Goal: Communication & Community: Participate in discussion

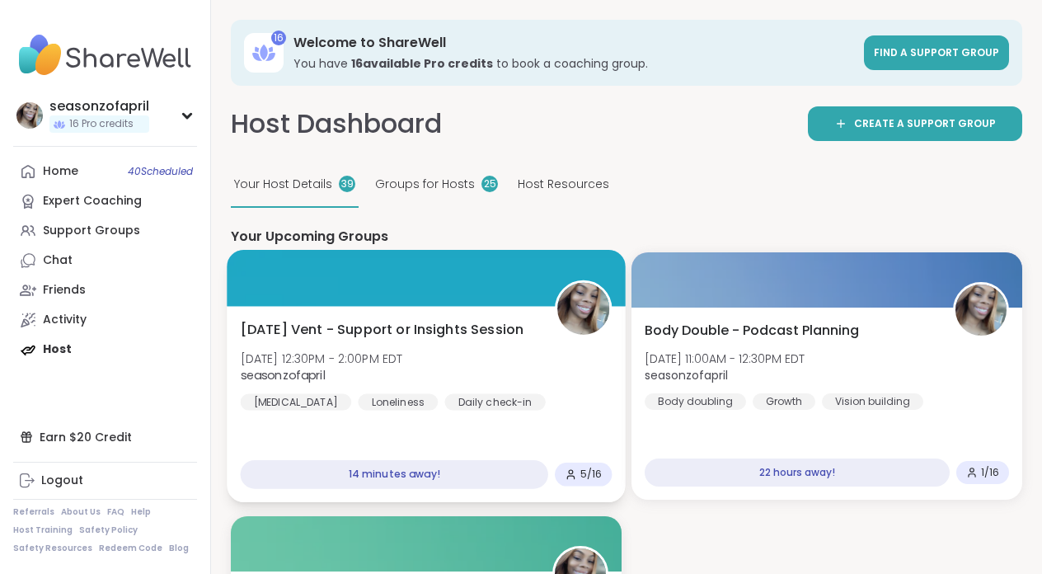
click at [386, 429] on div "Saturday Vent - Support or Insights Session Sat, Oct 11 | 12:30PM - 2:00PM EDT …" at bounding box center [426, 405] width 398 height 196
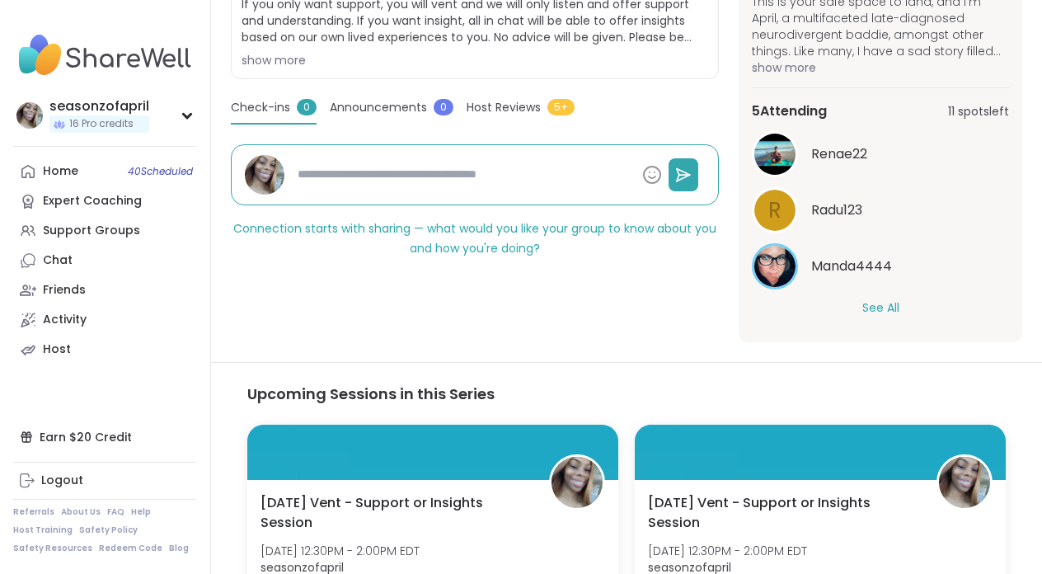
scroll to position [131, 0]
click at [887, 312] on button "See All" at bounding box center [880, 306] width 37 height 17
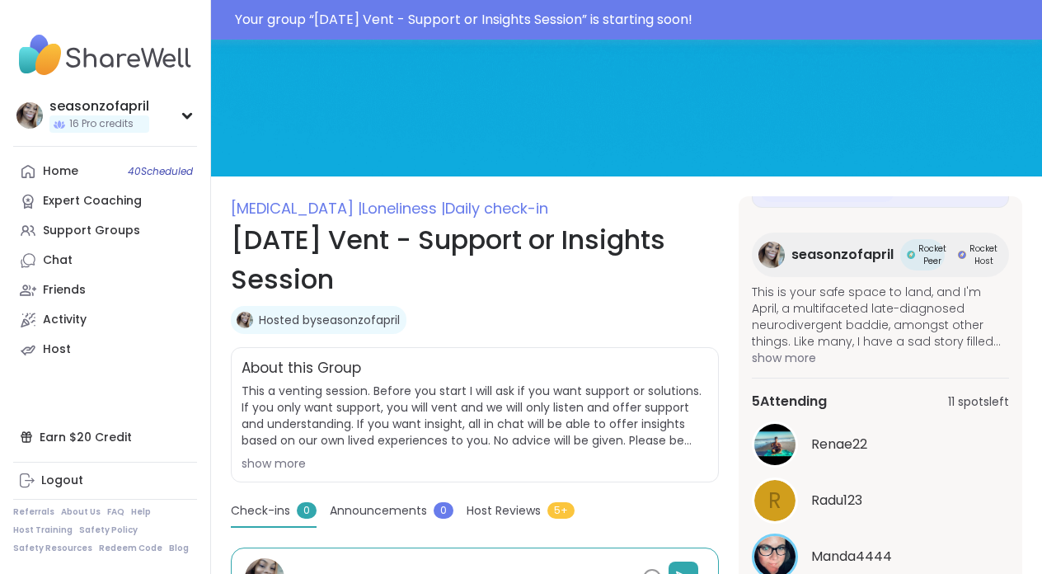
scroll to position [33, 0]
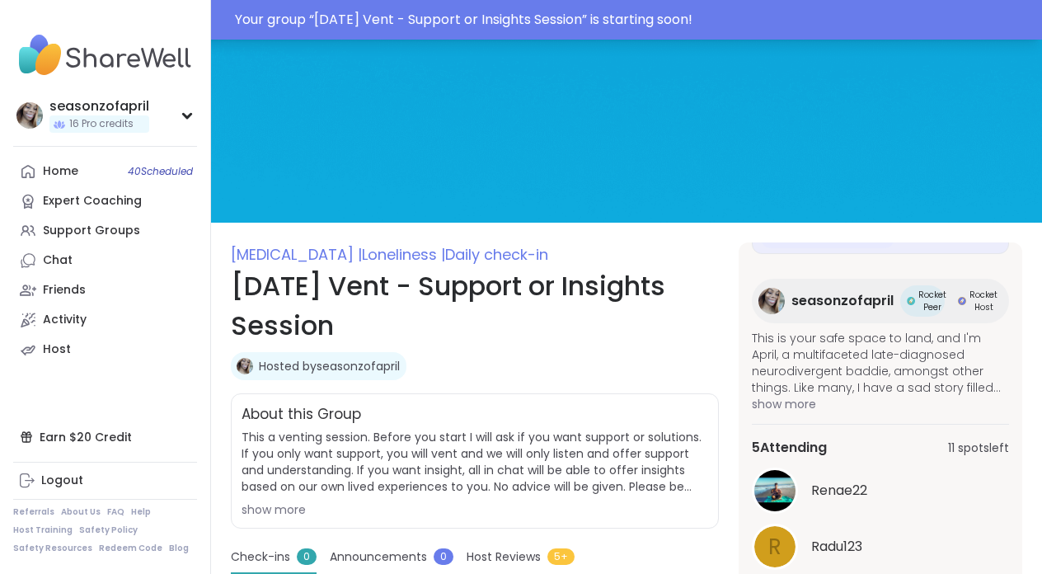
click at [423, 21] on div "Your group “ Saturday Vent - Support or Insights Session ” is starting soon!" at bounding box center [633, 20] width 797 height 20
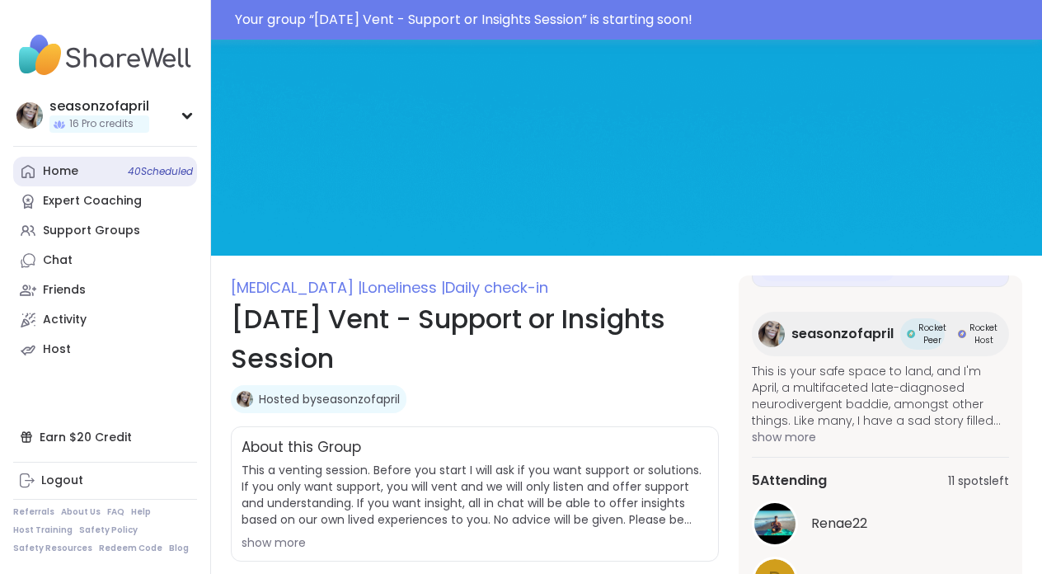
click at [97, 173] on link "Home 40 Scheduled" at bounding box center [105, 172] width 184 height 30
type textarea "*"
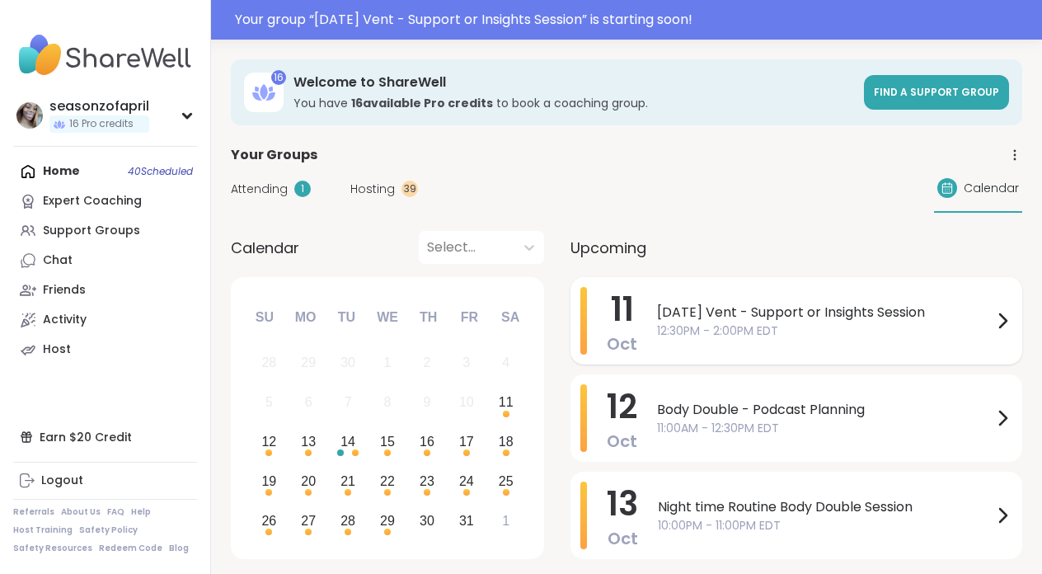
click at [792, 349] on div "Saturday Vent - Support or Insights Session 12:30PM - 2:00PM EDT" at bounding box center [834, 321] width 355 height 68
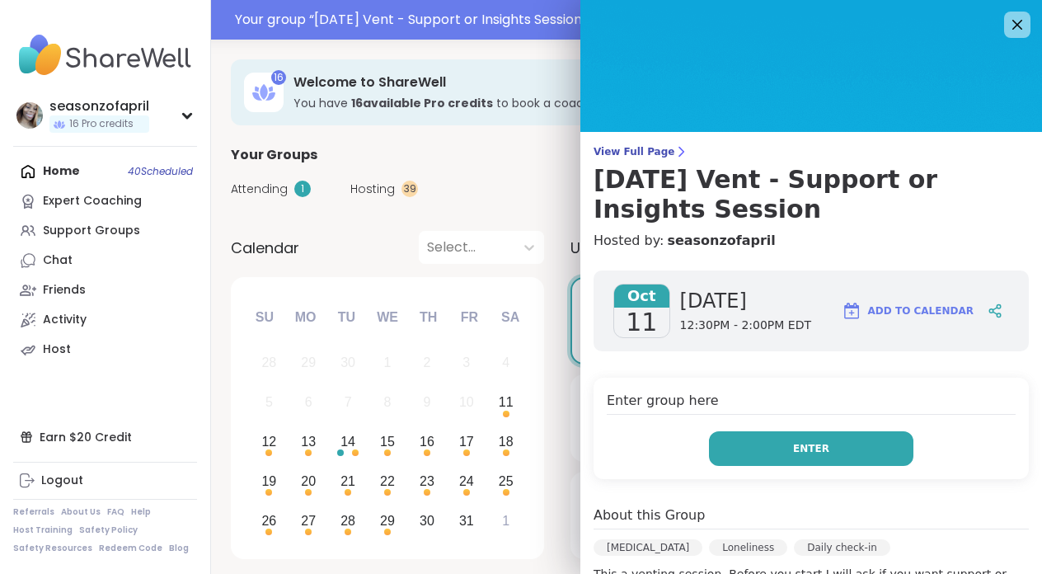
click at [805, 461] on button "Enter" at bounding box center [811, 448] width 204 height 35
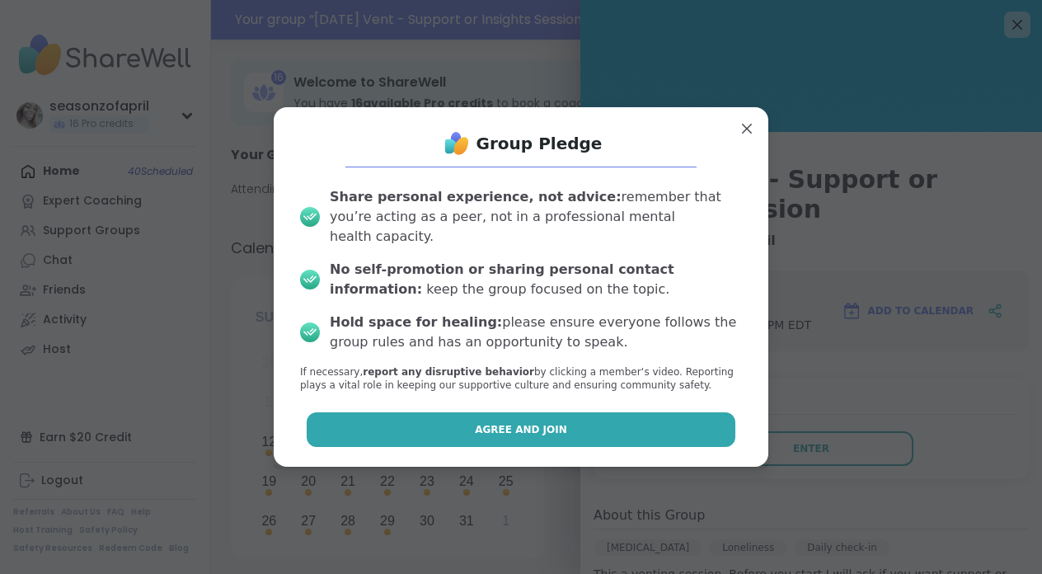
click at [675, 419] on button "Agree and Join" at bounding box center [521, 429] width 429 height 35
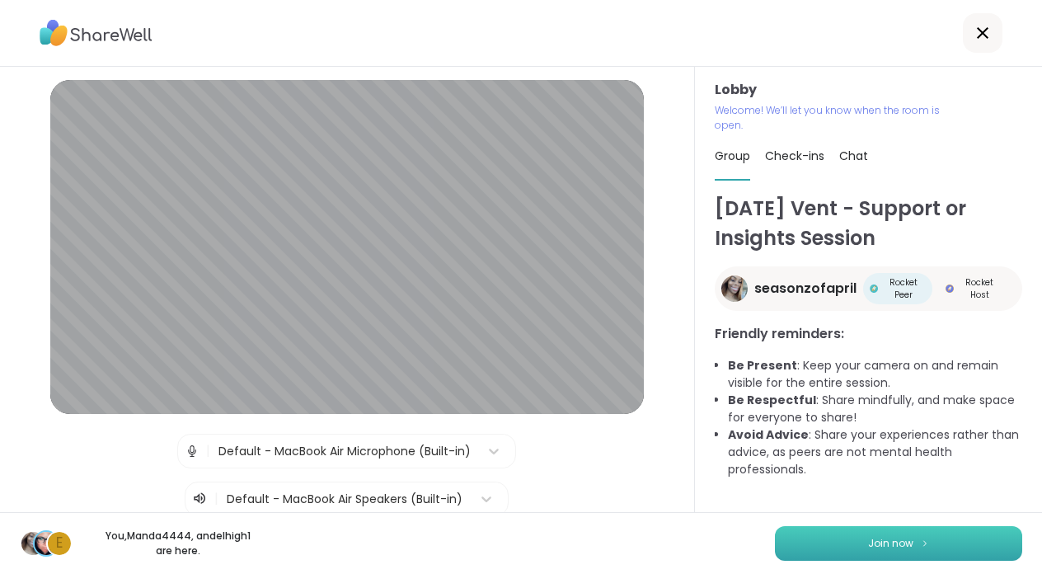
click at [852, 541] on button "Join now" at bounding box center [898, 543] width 247 height 35
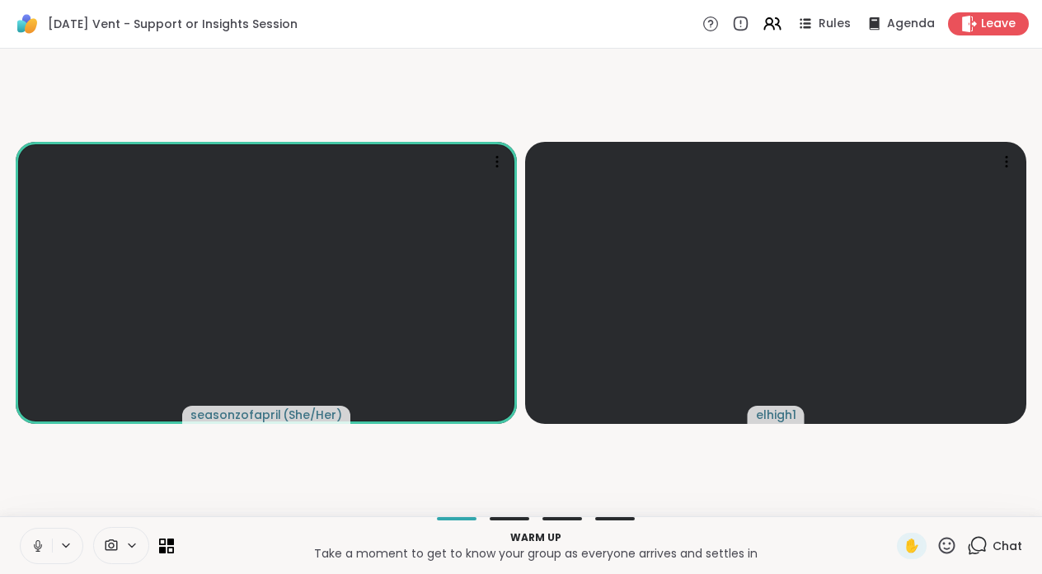
click at [30, 524] on div "Warm up Take a moment to get to know your group as everyone arrives and settles…" at bounding box center [521, 545] width 1042 height 58
click at [38, 534] on button at bounding box center [36, 545] width 31 height 35
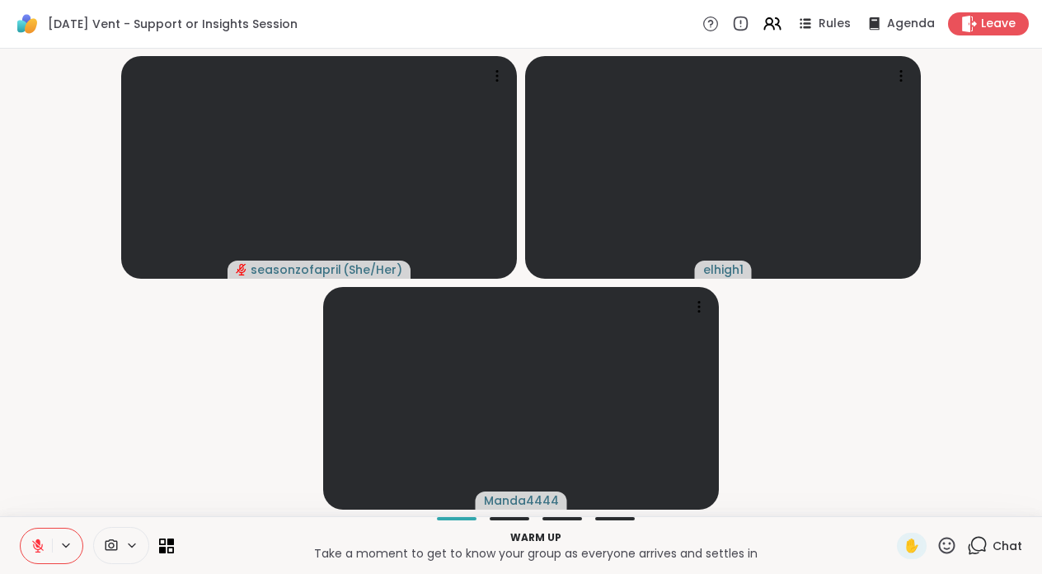
click at [35, 540] on icon at bounding box center [37, 545] width 15 height 15
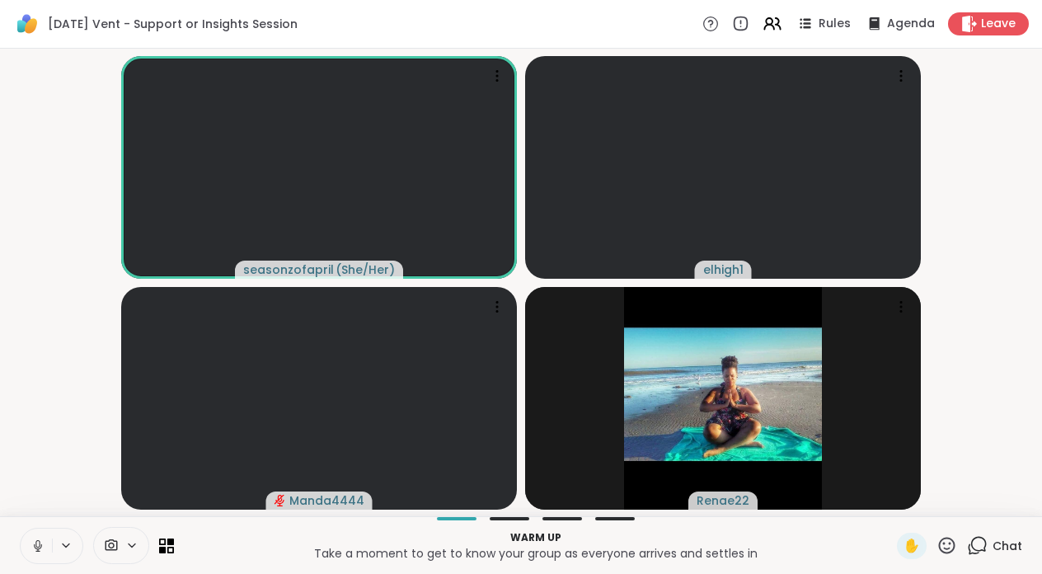
click at [36, 546] on icon at bounding box center [37, 545] width 15 height 15
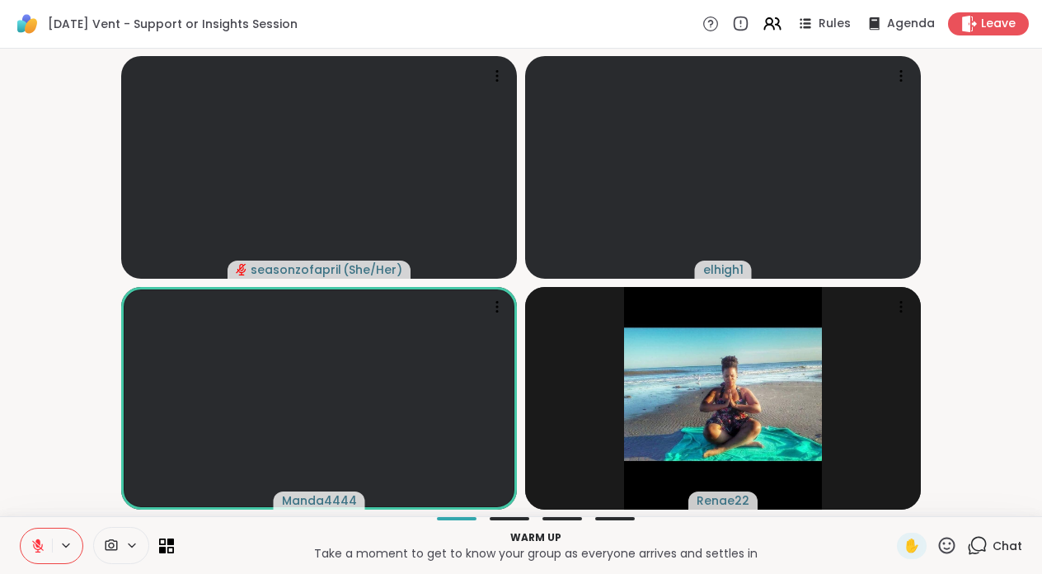
click at [36, 546] on icon at bounding box center [37, 545] width 15 height 15
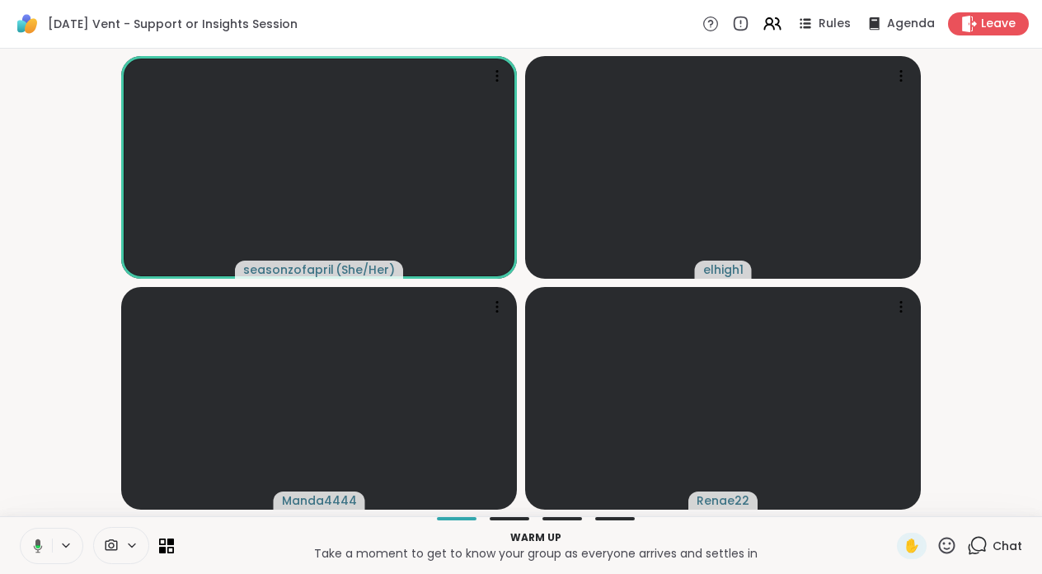
click at [36, 546] on icon at bounding box center [37, 546] width 5 height 3
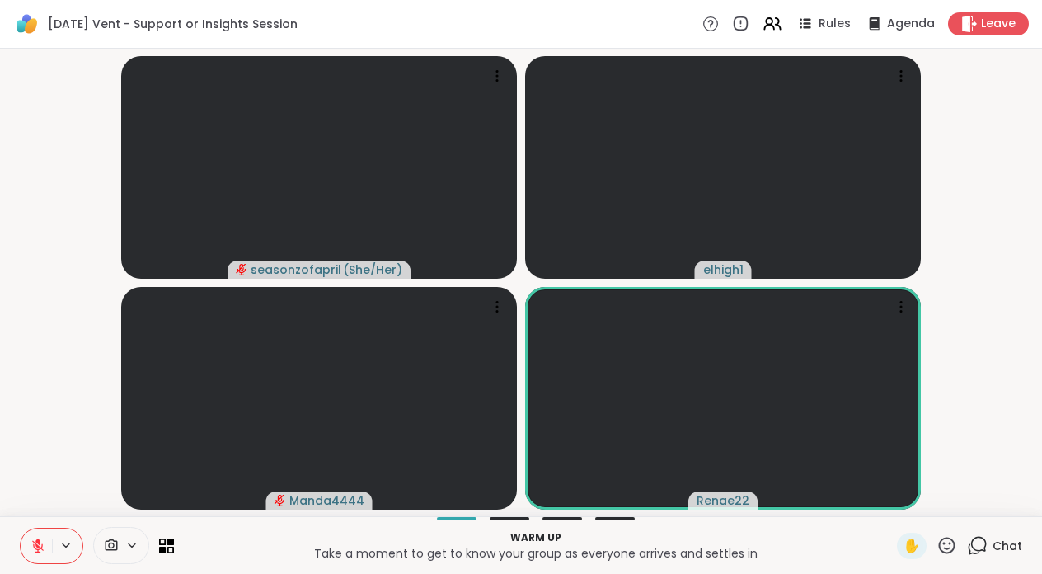
click at [36, 546] on icon at bounding box center [37, 545] width 15 height 15
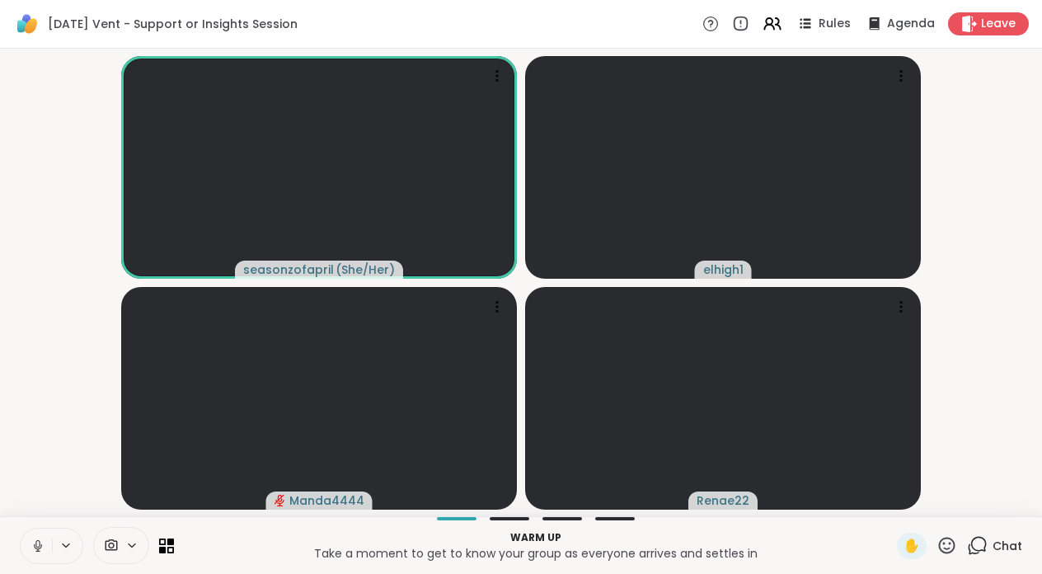
click at [36, 546] on icon at bounding box center [37, 545] width 15 height 15
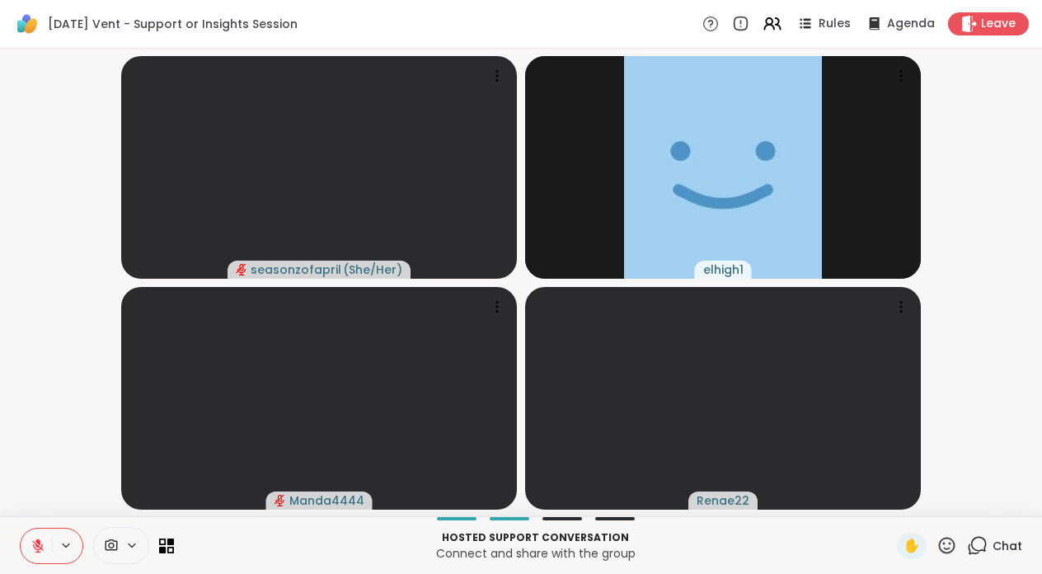
click at [26, 552] on button at bounding box center [36, 545] width 31 height 35
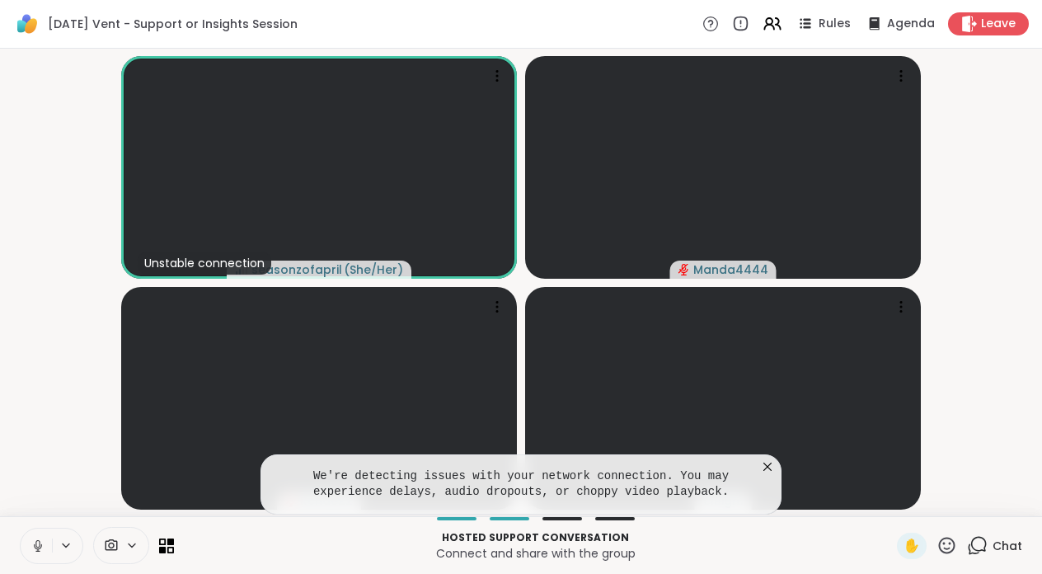
click at [44, 536] on button at bounding box center [36, 545] width 31 height 35
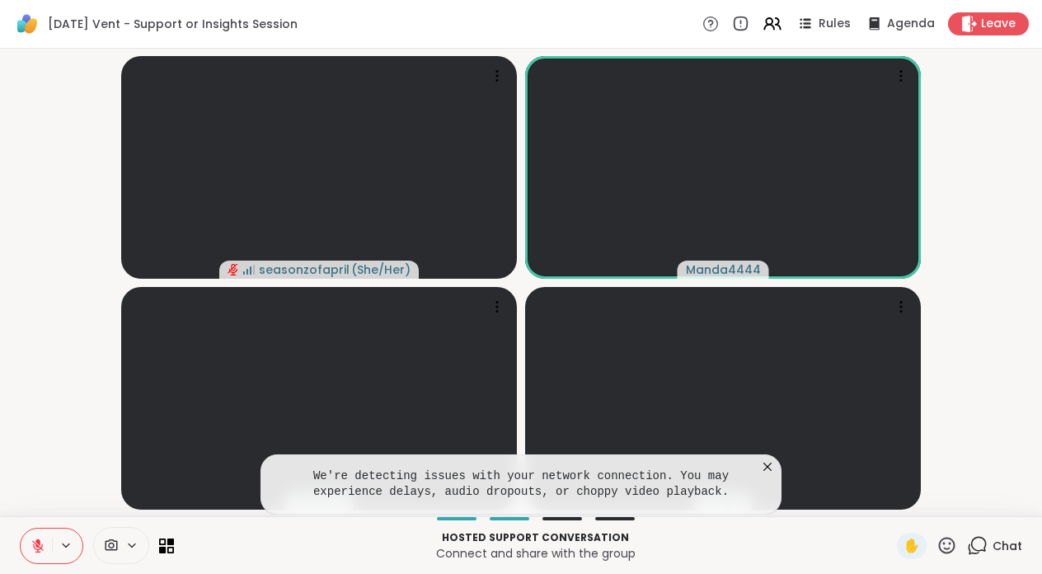
click at [41, 547] on icon at bounding box center [38, 546] width 12 height 12
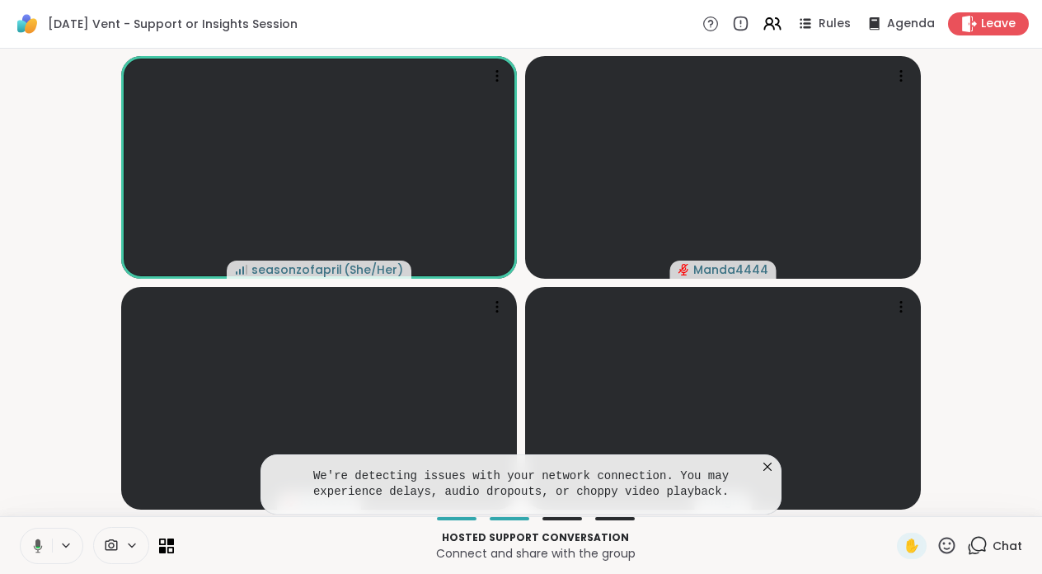
click at [762, 469] on icon at bounding box center [767, 466] width 16 height 16
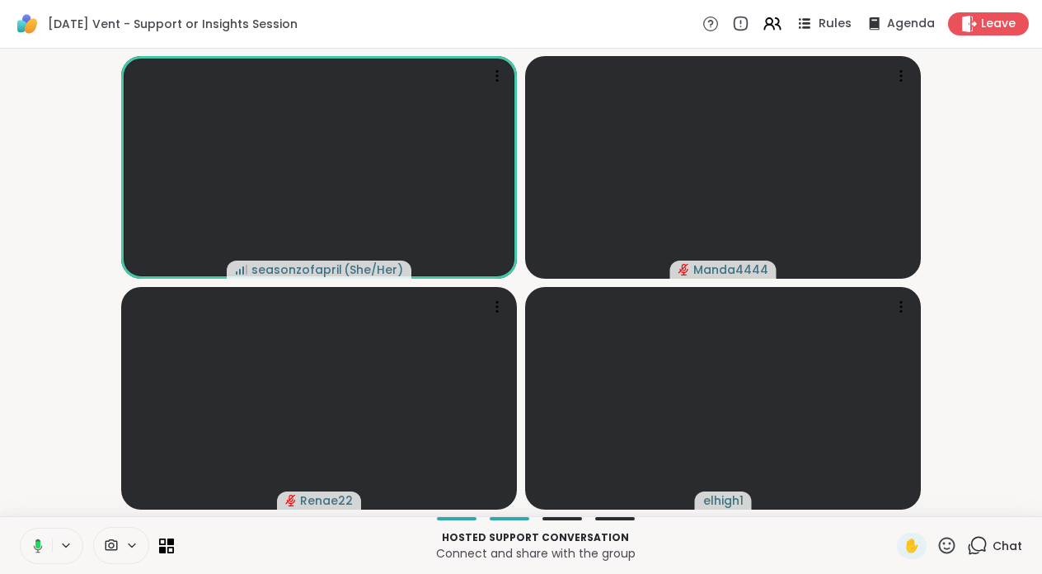
click at [813, 23] on icon at bounding box center [804, 23] width 21 height 21
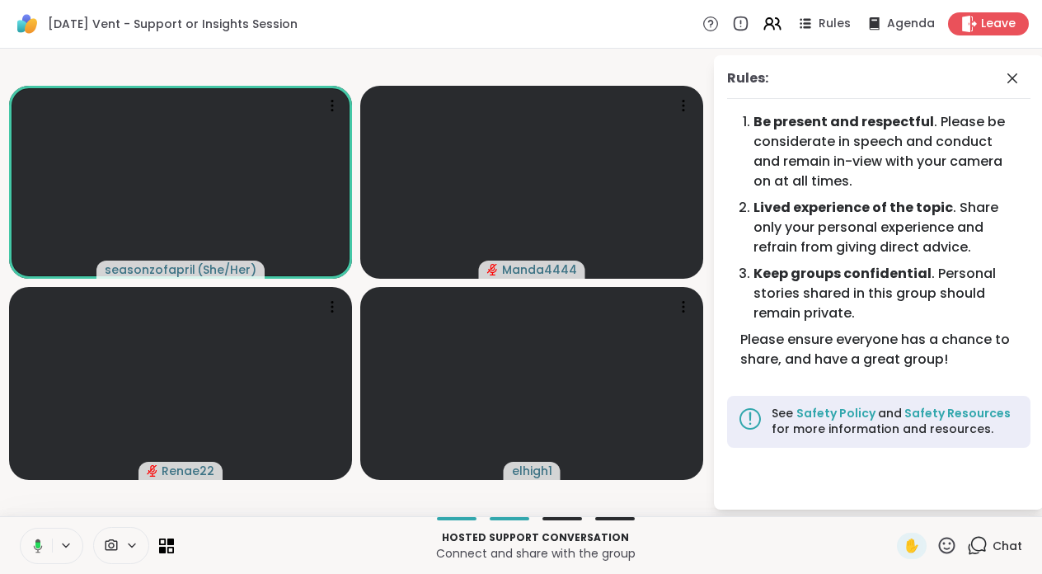
click at [1022, 77] on span at bounding box center [1013, 78] width 23 height 20
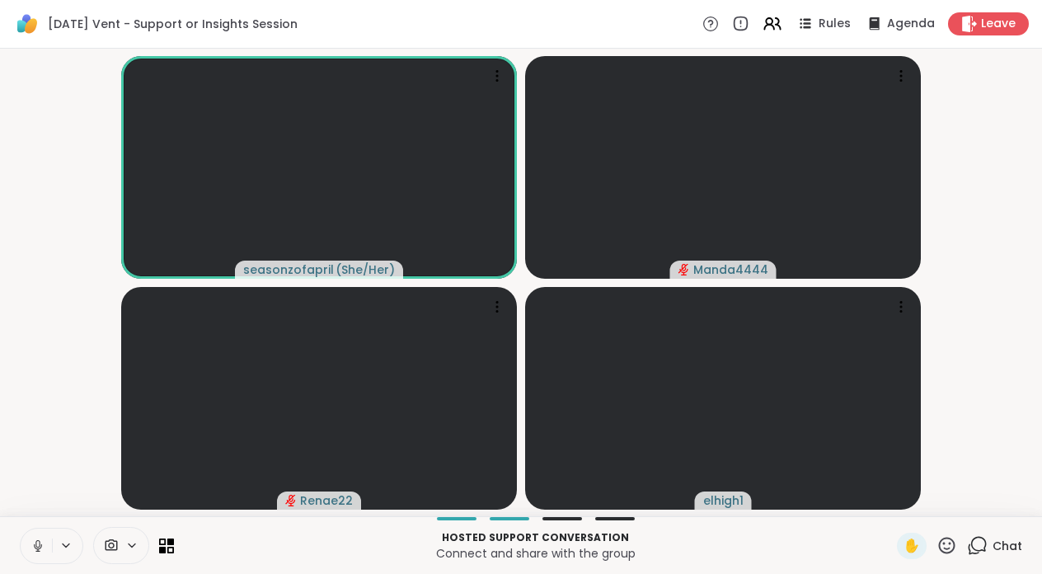
click at [37, 554] on button at bounding box center [36, 545] width 31 height 35
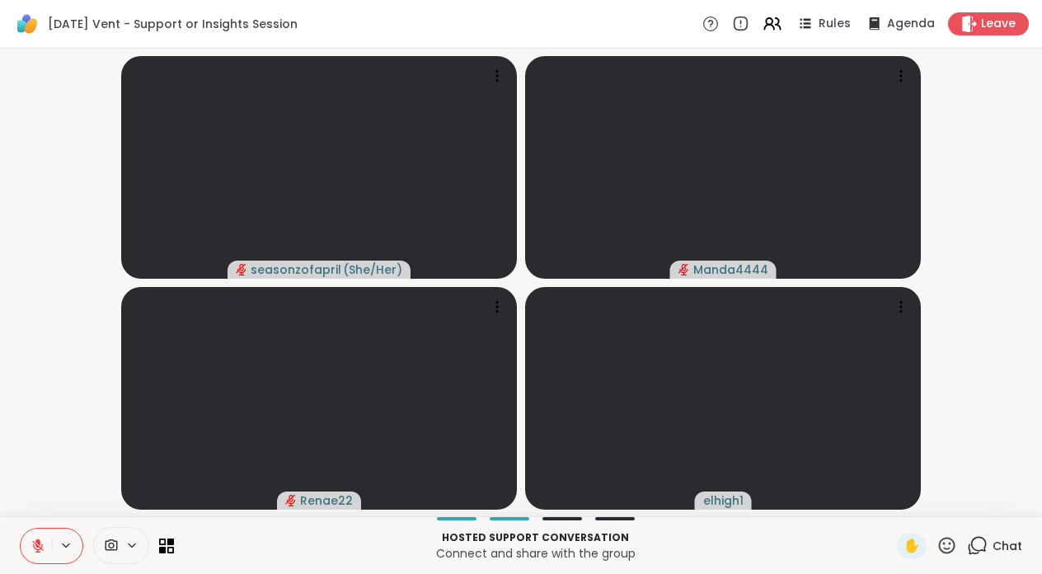
click at [37, 554] on button at bounding box center [36, 545] width 31 height 35
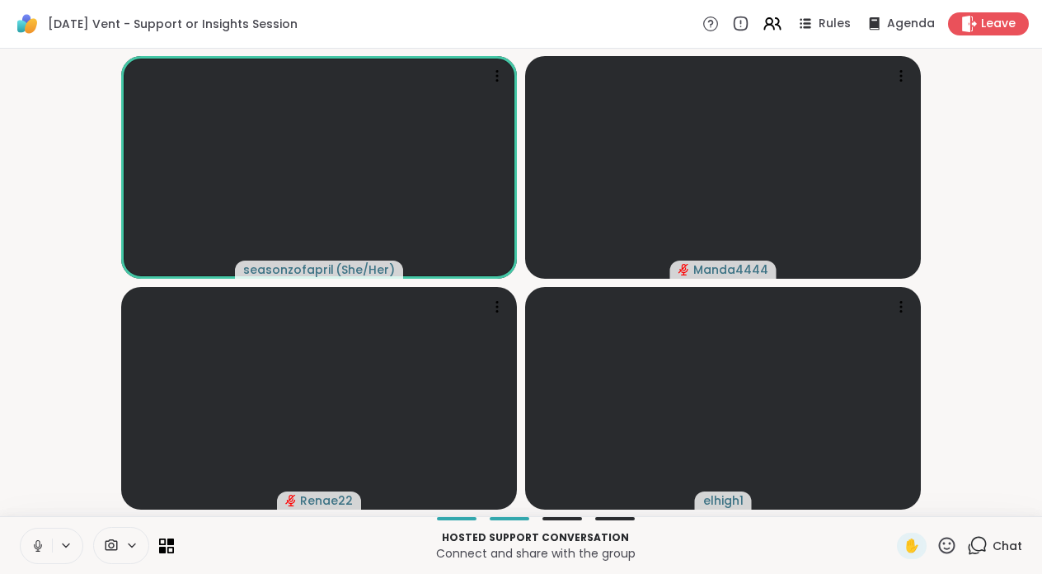
click at [37, 554] on button at bounding box center [36, 545] width 31 height 35
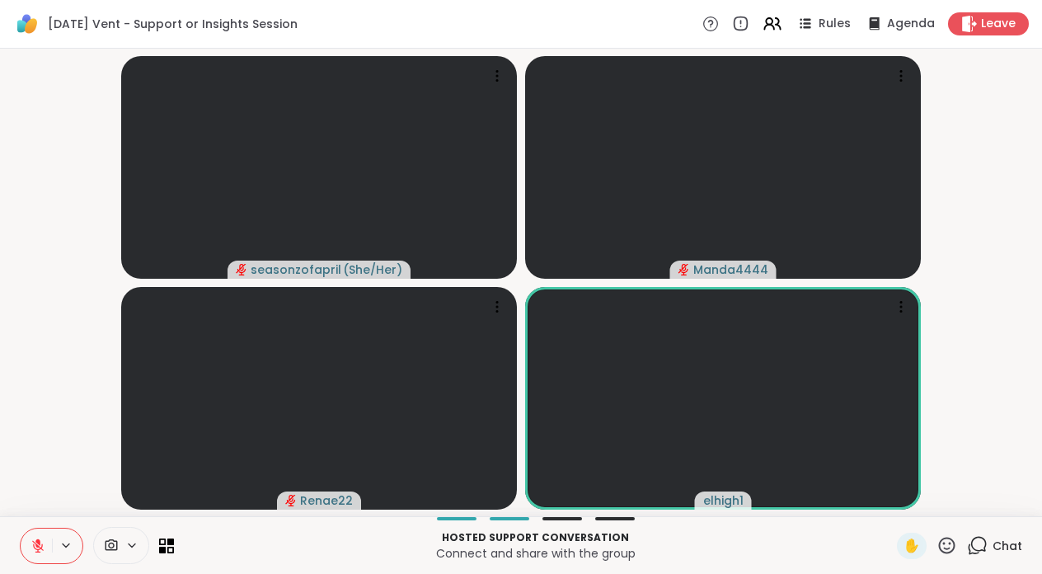
click at [981, 213] on video-player-container "seasonzofapril ( She/Her ) Manda4444 Renae22 elhigh1" at bounding box center [521, 282] width 1022 height 454
click at [948, 555] on icon at bounding box center [946, 545] width 21 height 21
click at [906, 511] on span "❤️" at bounding box center [898, 502] width 16 height 20
click at [129, 542] on icon at bounding box center [131, 545] width 13 height 14
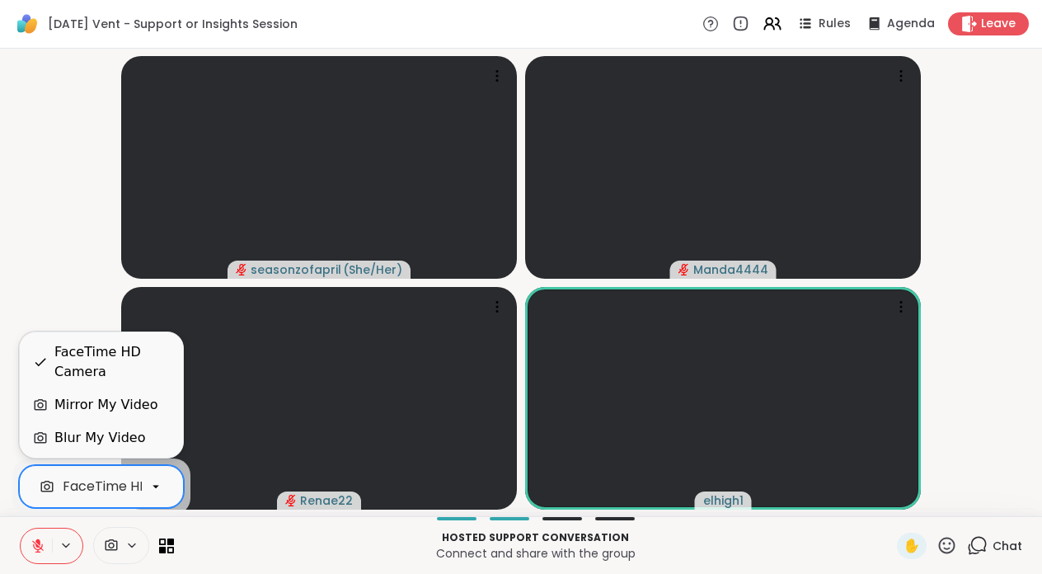
click at [165, 483] on div at bounding box center [156, 486] width 28 height 28
click at [82, 436] on div "Blur My Video" at bounding box center [99, 438] width 91 height 20
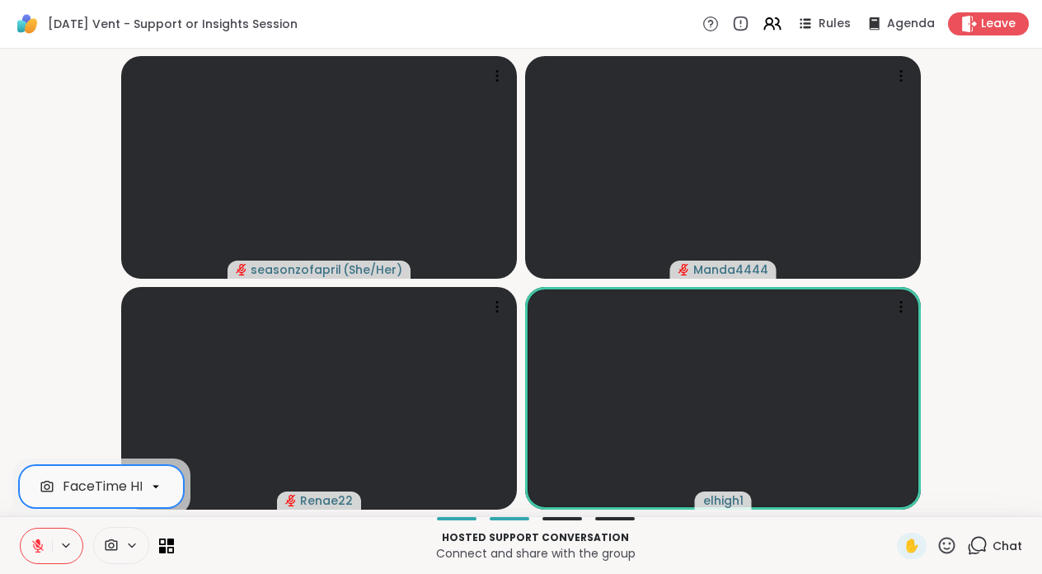
click at [42, 545] on icon at bounding box center [37, 545] width 15 height 15
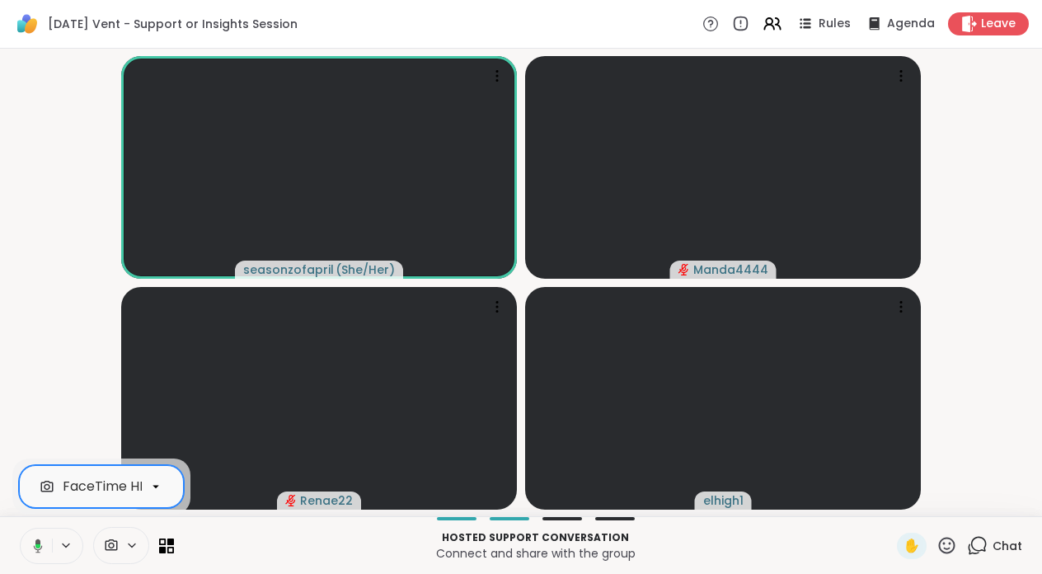
click at [62, 363] on video-player-container "seasonzofapril ( She/Her ) Manda4444 Renae22 elhigh1" at bounding box center [521, 282] width 1022 height 454
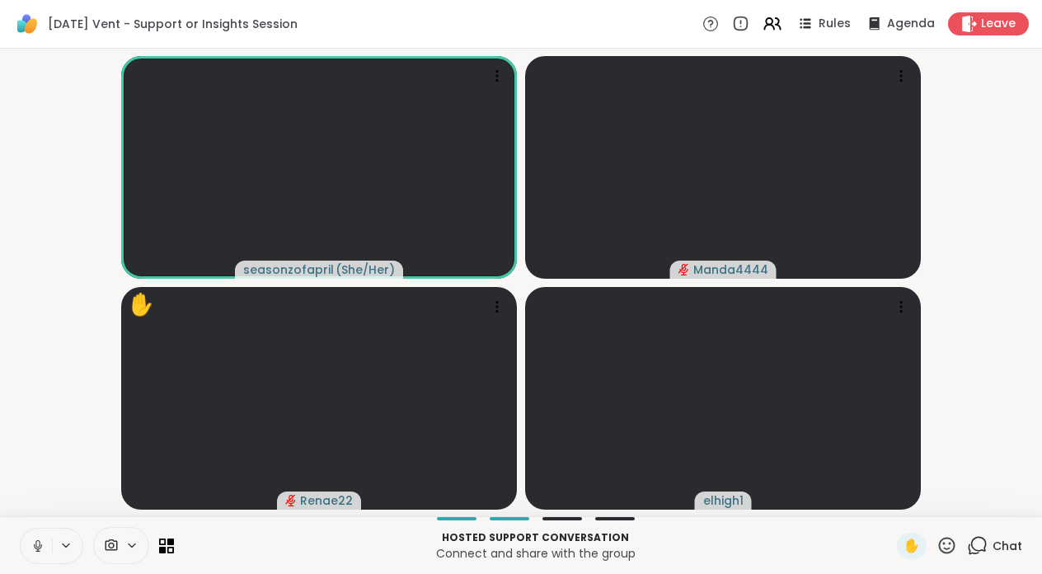
click at [43, 547] on icon at bounding box center [37, 545] width 15 height 15
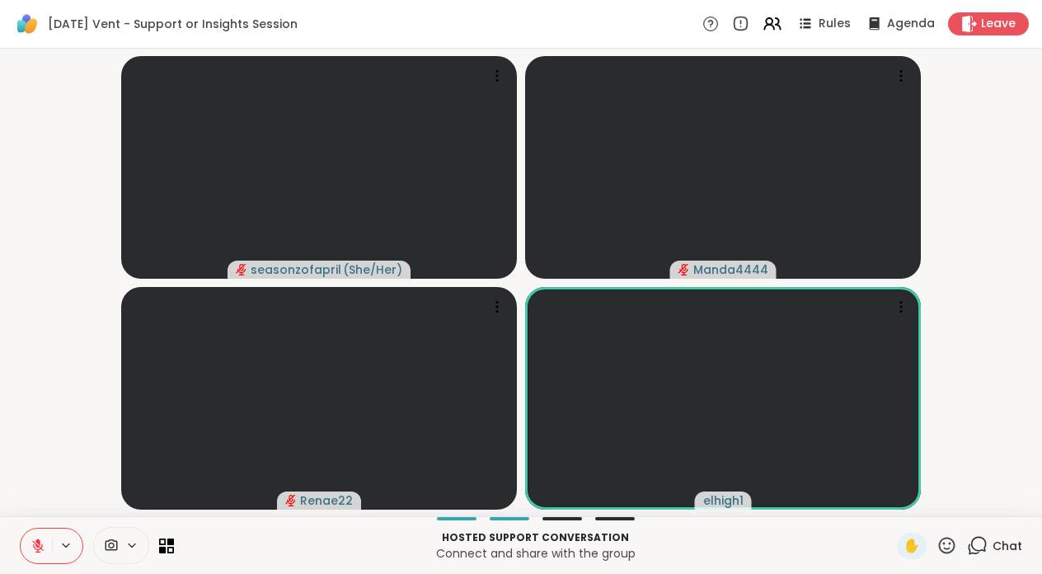
click at [43, 547] on icon at bounding box center [37, 545] width 15 height 15
click at [950, 551] on icon at bounding box center [947, 544] width 16 height 16
click at [913, 496] on div "❤️" at bounding box center [898, 502] width 30 height 26
click at [30, 548] on icon at bounding box center [37, 545] width 15 height 15
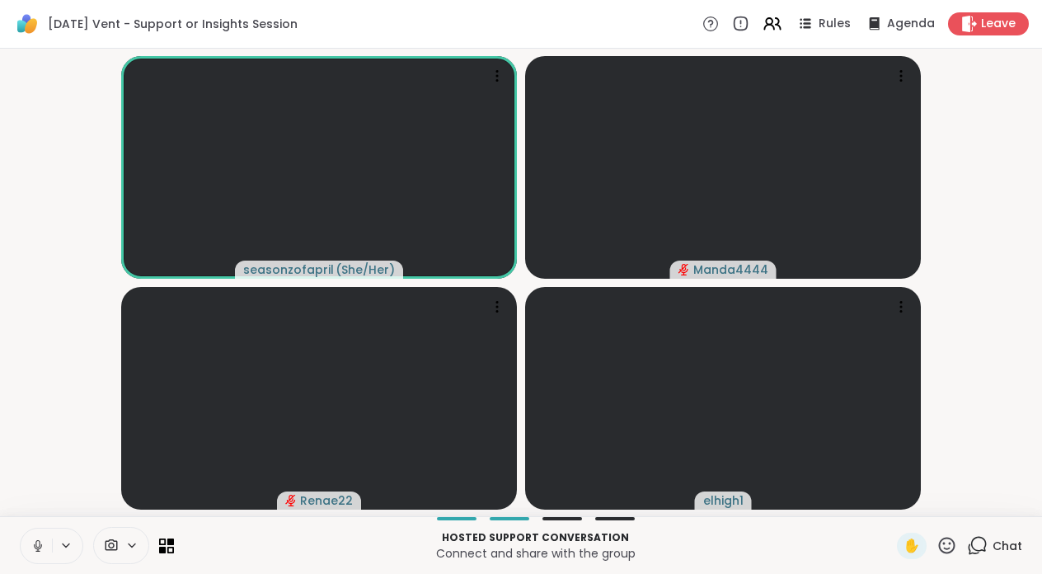
click at [30, 548] on icon at bounding box center [37, 545] width 15 height 15
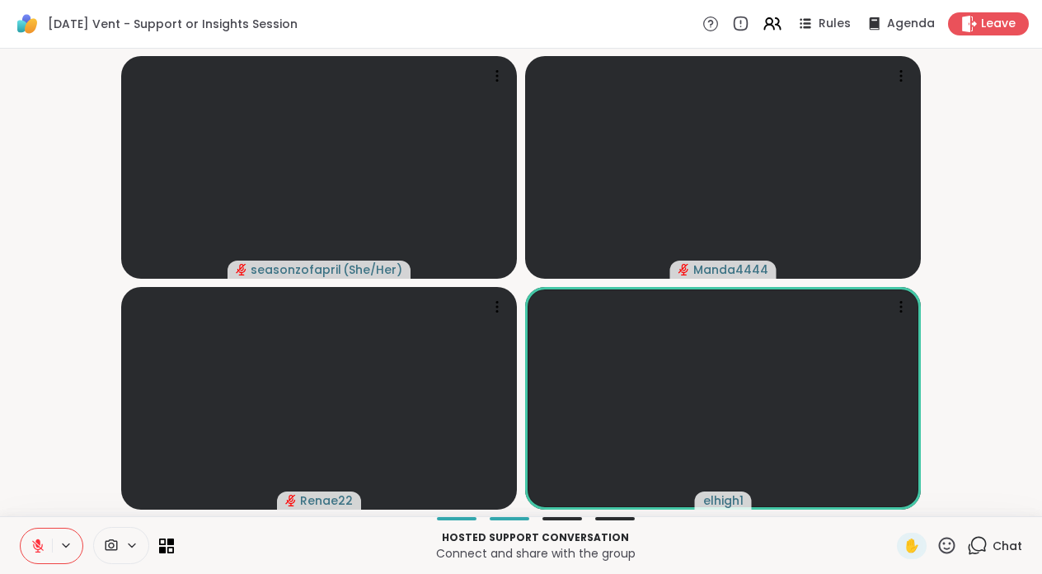
click at [30, 548] on icon at bounding box center [37, 545] width 15 height 15
click at [943, 541] on icon at bounding box center [946, 545] width 21 height 21
click at [913, 503] on div "❤️" at bounding box center [898, 502] width 30 height 26
click at [808, 229] on video at bounding box center [723, 167] width 396 height 223
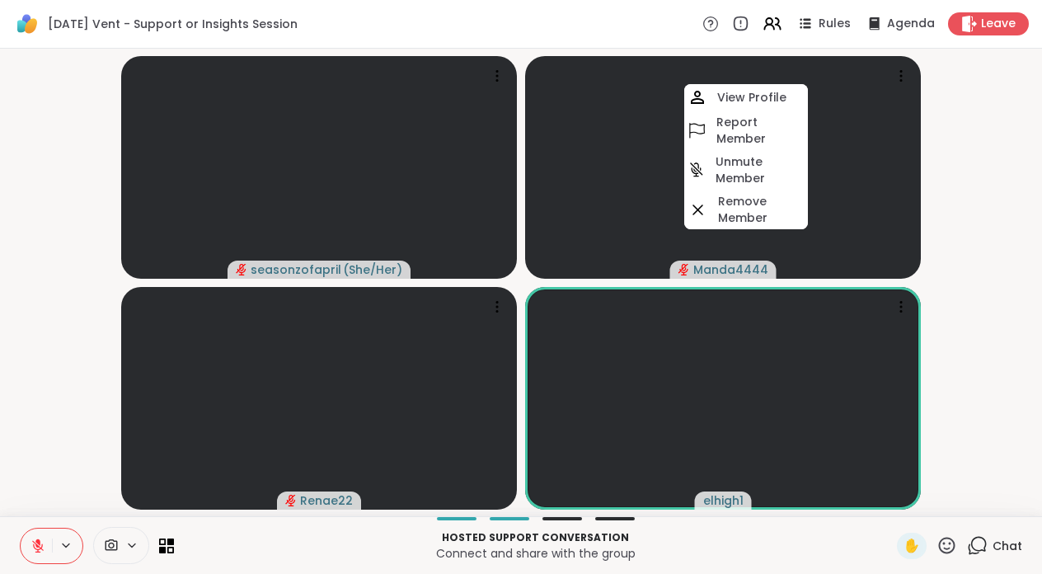
click at [995, 183] on video-player-container "seasonzofapril ( She/Her ) Manda4444 View Profile Report Member Unmute Member R…" at bounding box center [521, 282] width 1022 height 454
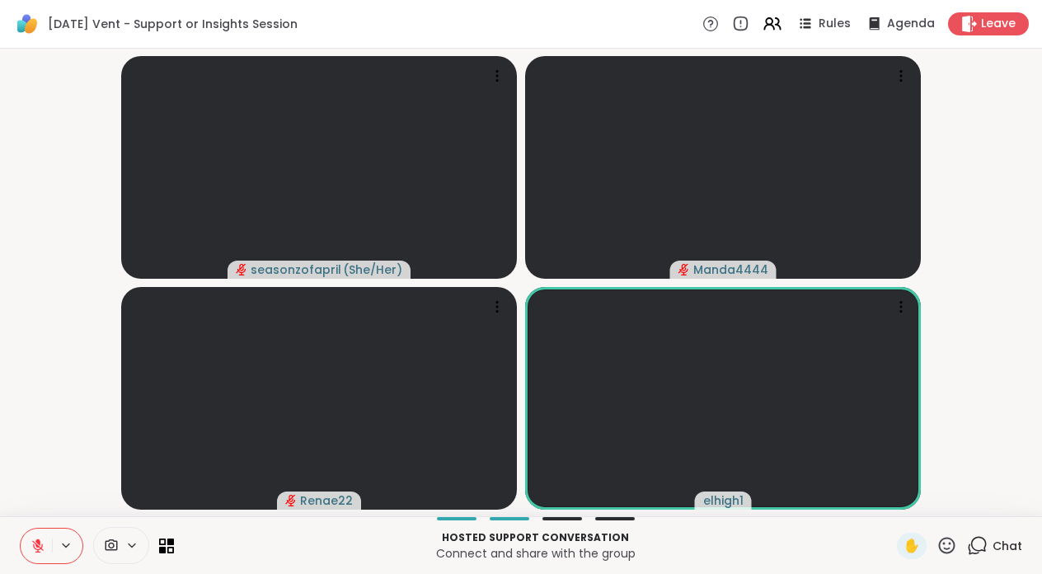
click at [42, 540] on icon at bounding box center [37, 545] width 15 height 15
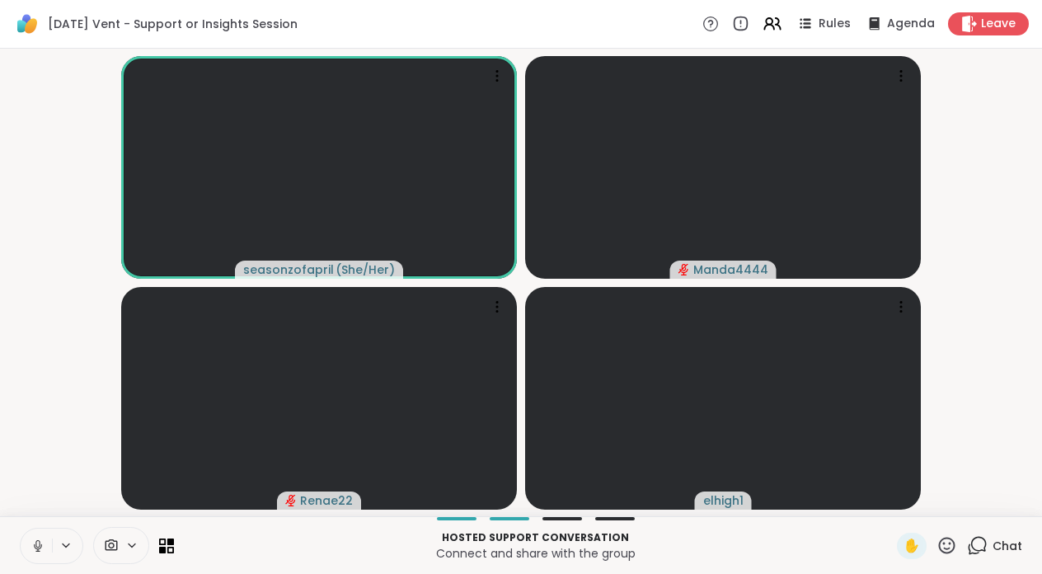
click at [42, 540] on icon at bounding box center [37, 545] width 15 height 15
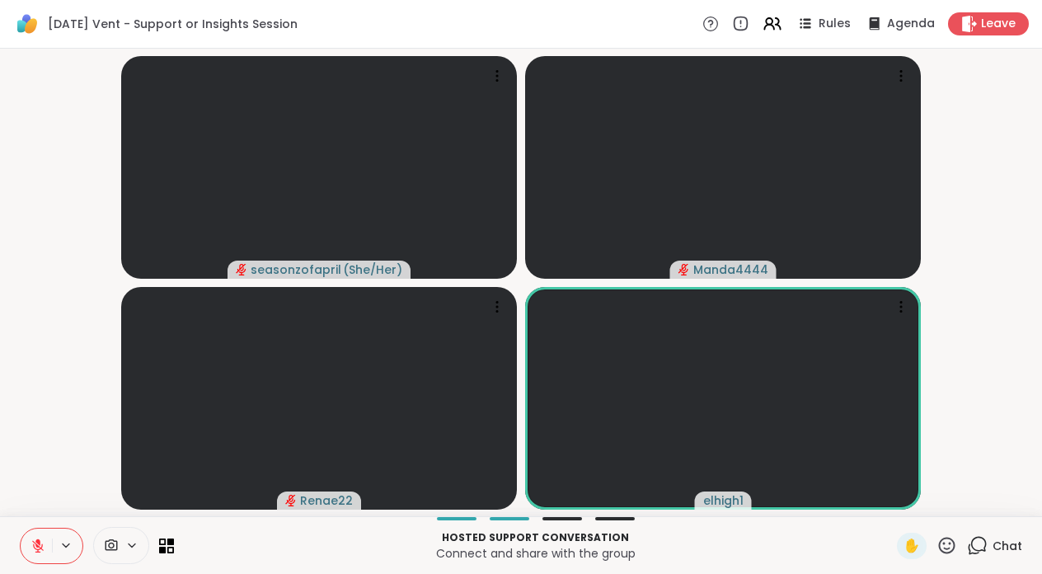
click at [38, 541] on icon at bounding box center [37, 541] width 5 height 7
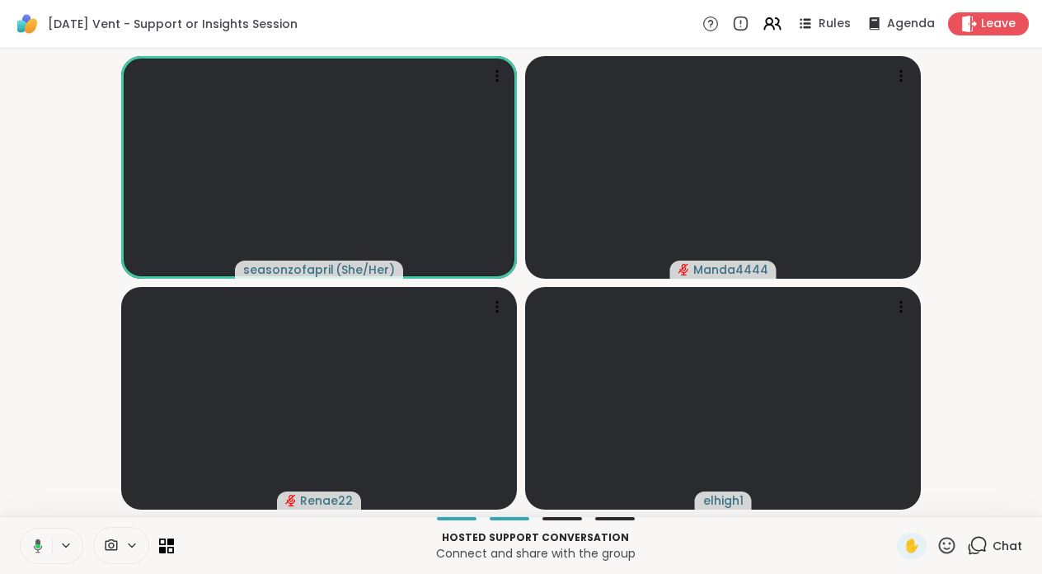
click at [38, 541] on icon at bounding box center [38, 545] width 9 height 14
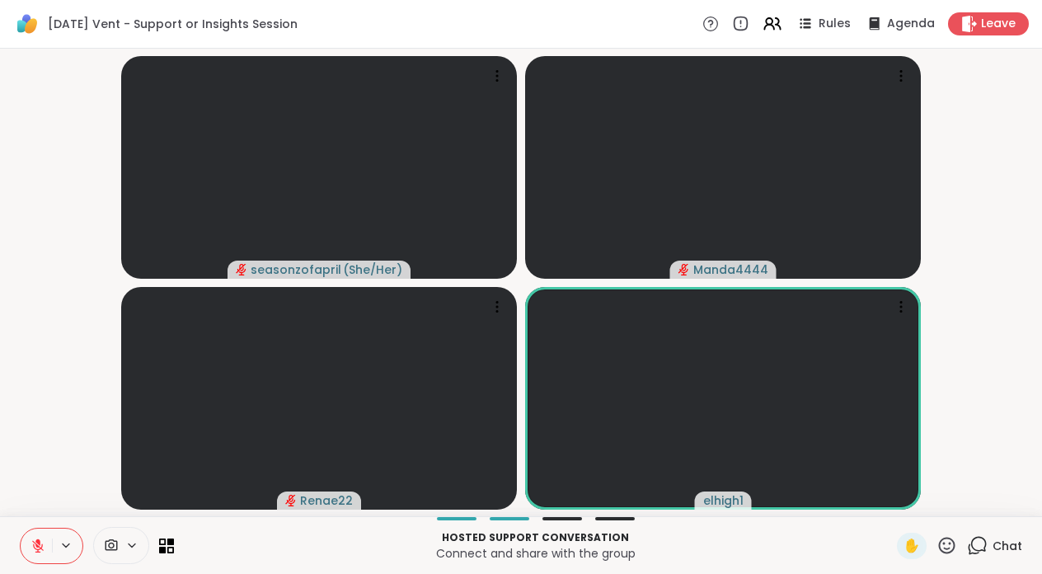
click at [42, 552] on icon at bounding box center [37, 545] width 15 height 15
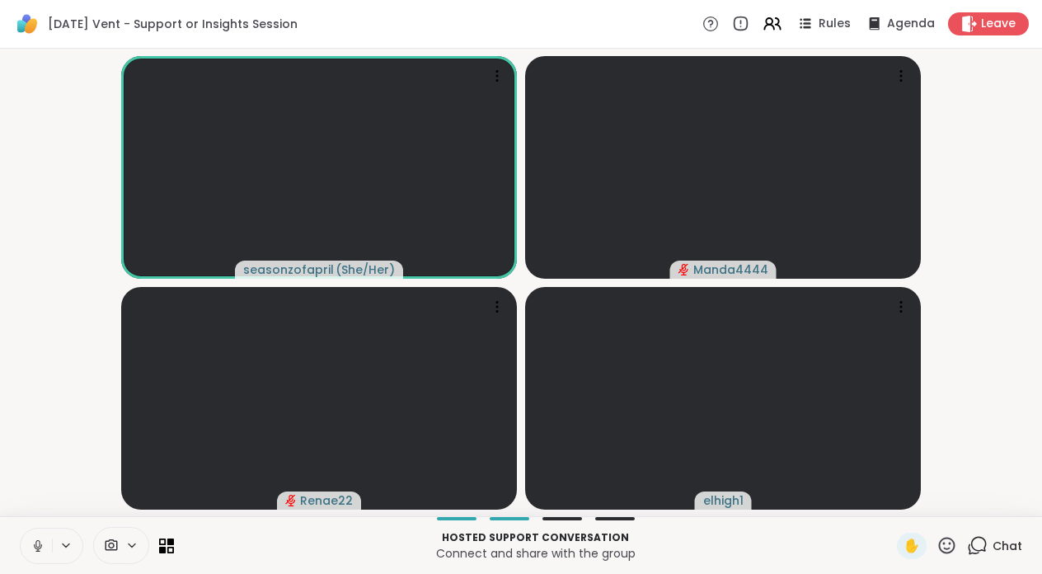
click at [42, 552] on icon at bounding box center [37, 545] width 15 height 15
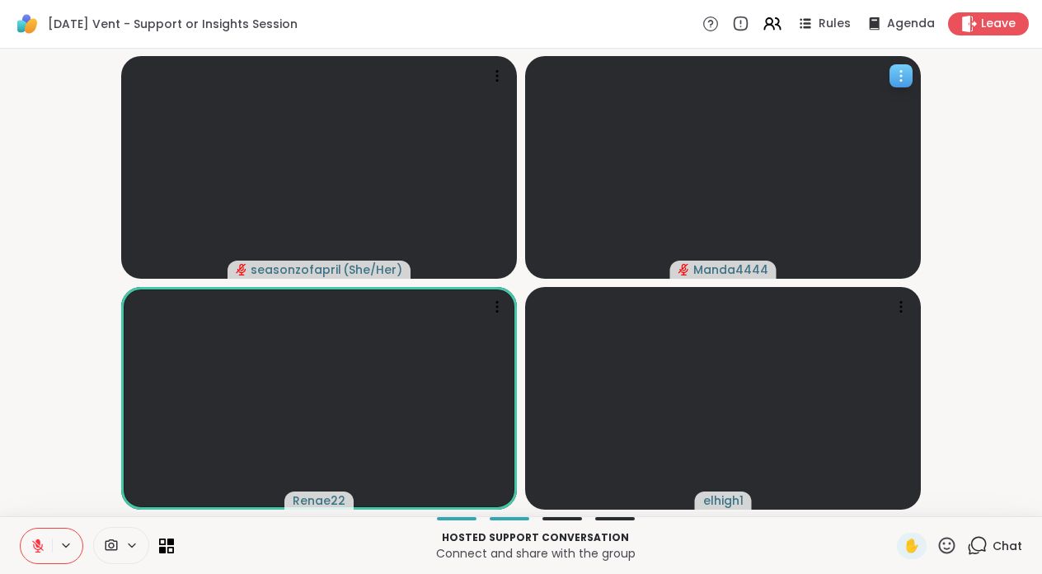
click at [906, 78] on icon at bounding box center [900, 76] width 16 height 16
click at [949, 176] on video-player-container "seasonzofapril ( She/Her ) Manda4444 Renae22 elhigh1" at bounding box center [521, 282] width 1022 height 454
click at [138, 538] on icon at bounding box center [131, 545] width 13 height 14
click at [156, 491] on icon at bounding box center [155, 486] width 15 height 15
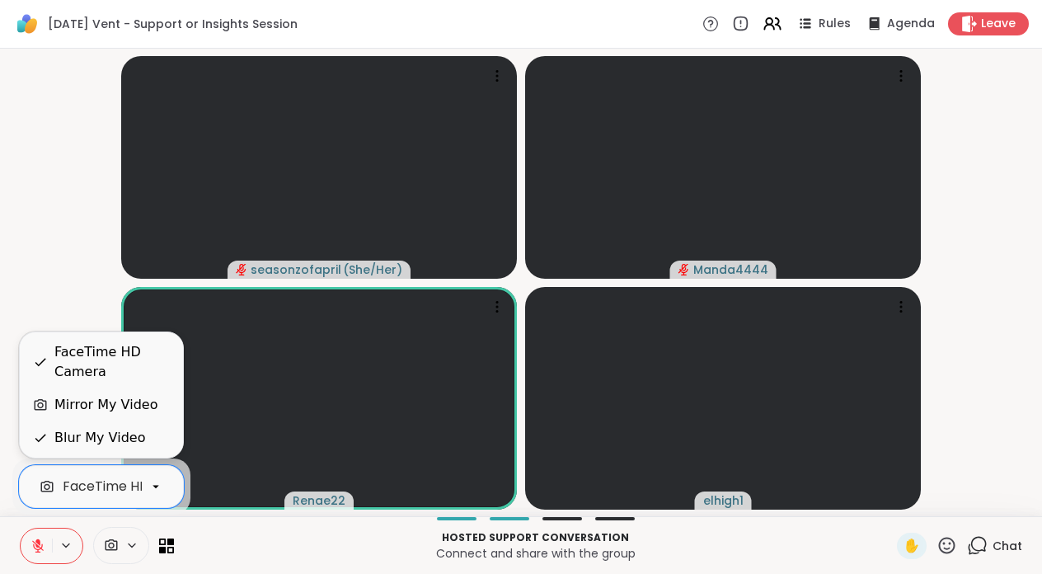
click at [63, 265] on video-player-container "seasonzofapril ( She/Her ) Manda4444 Renae22 elhigh1" at bounding box center [521, 282] width 1022 height 454
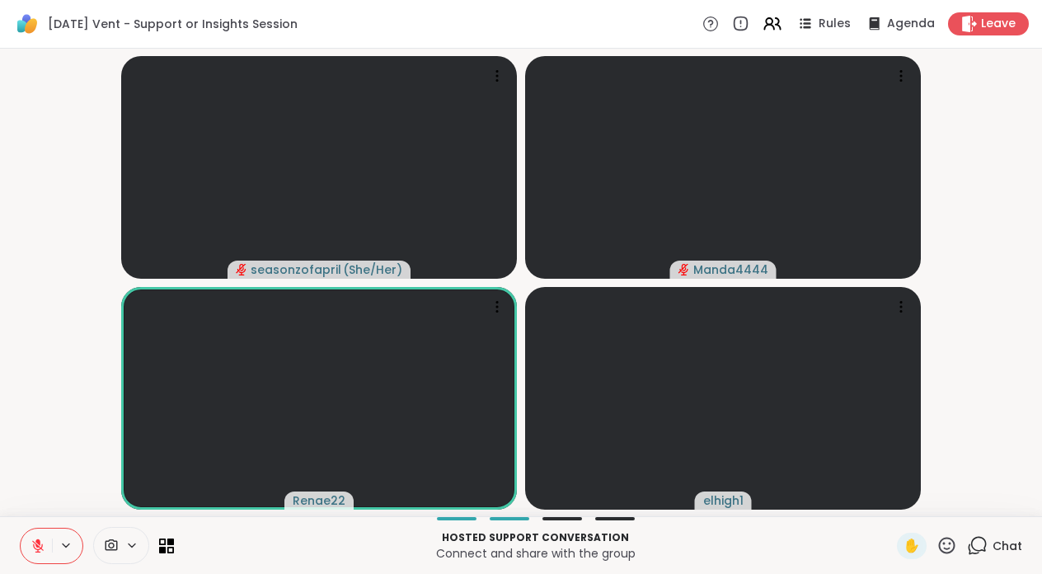
click at [40, 547] on icon at bounding box center [38, 546] width 12 height 12
click at [40, 547] on icon at bounding box center [37, 545] width 15 height 15
click at [41, 546] on icon at bounding box center [37, 545] width 15 height 15
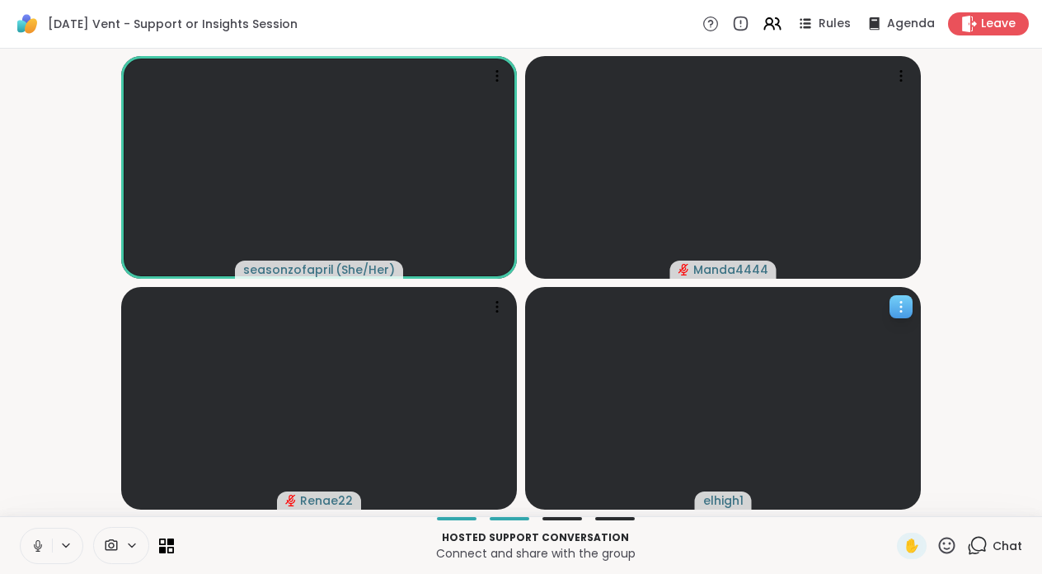
click at [901, 303] on icon at bounding box center [900, 306] width 16 height 16
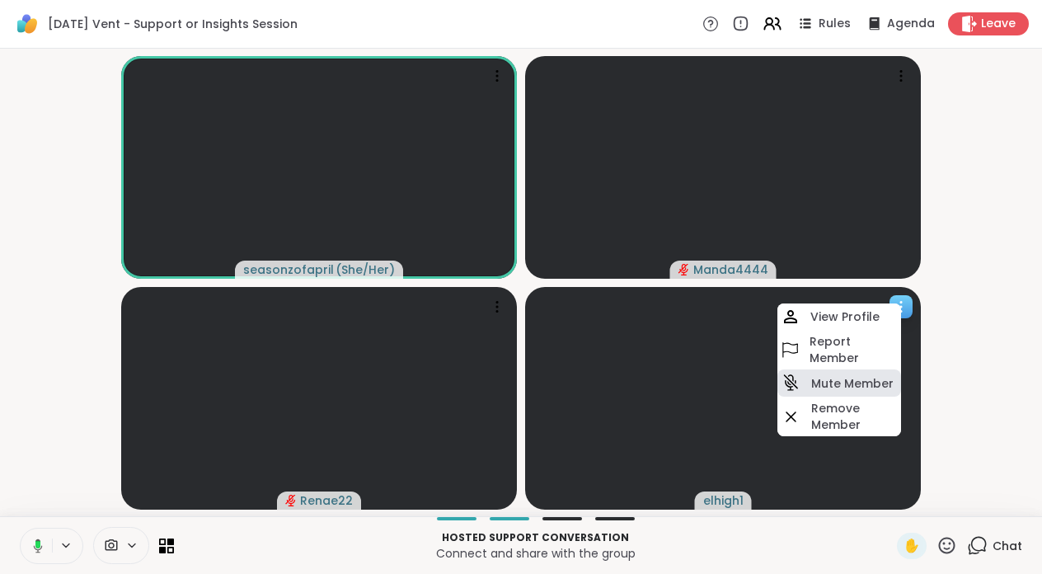
click at [869, 388] on h4 "Mute Member" at bounding box center [852, 383] width 82 height 16
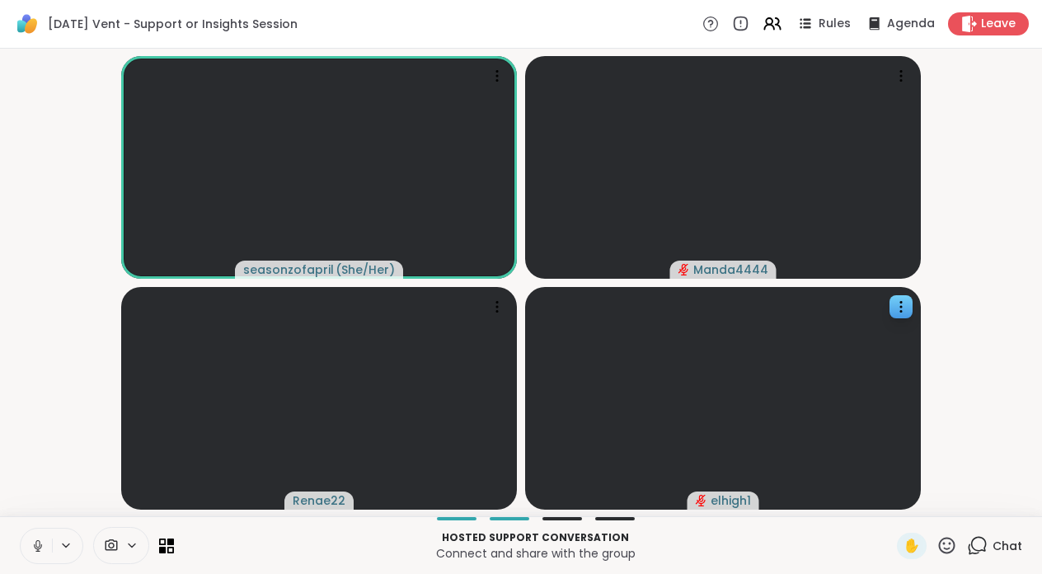
click at [41, 544] on icon at bounding box center [38, 545] width 8 height 5
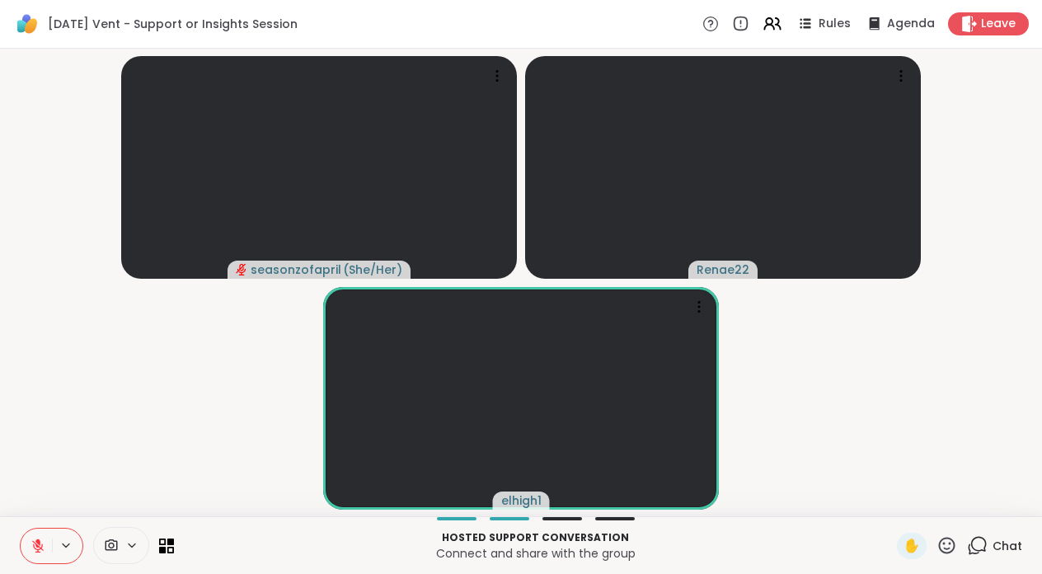
click at [30, 543] on icon at bounding box center [37, 545] width 15 height 15
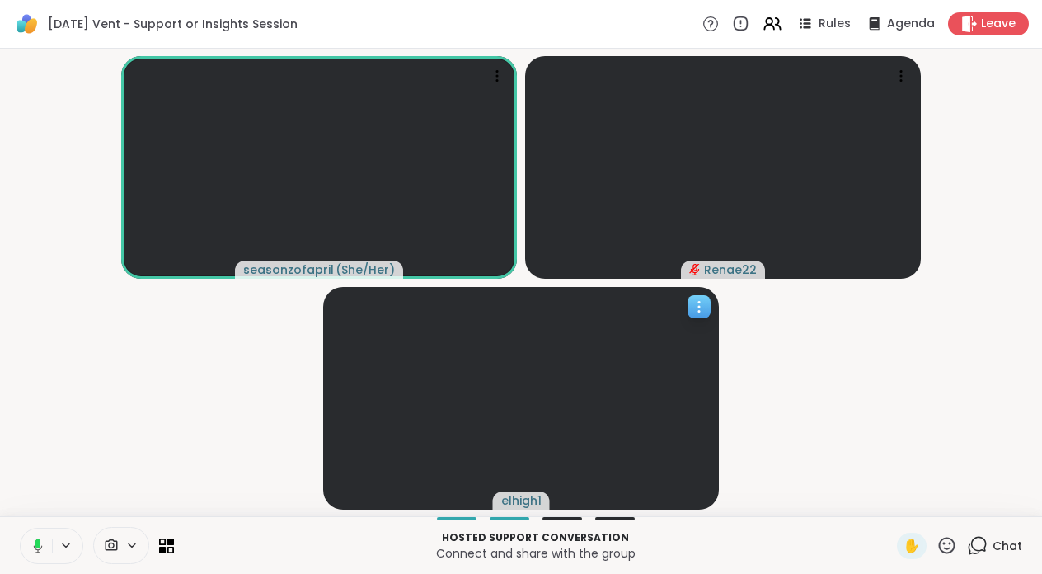
click at [697, 303] on icon at bounding box center [699, 306] width 16 height 16
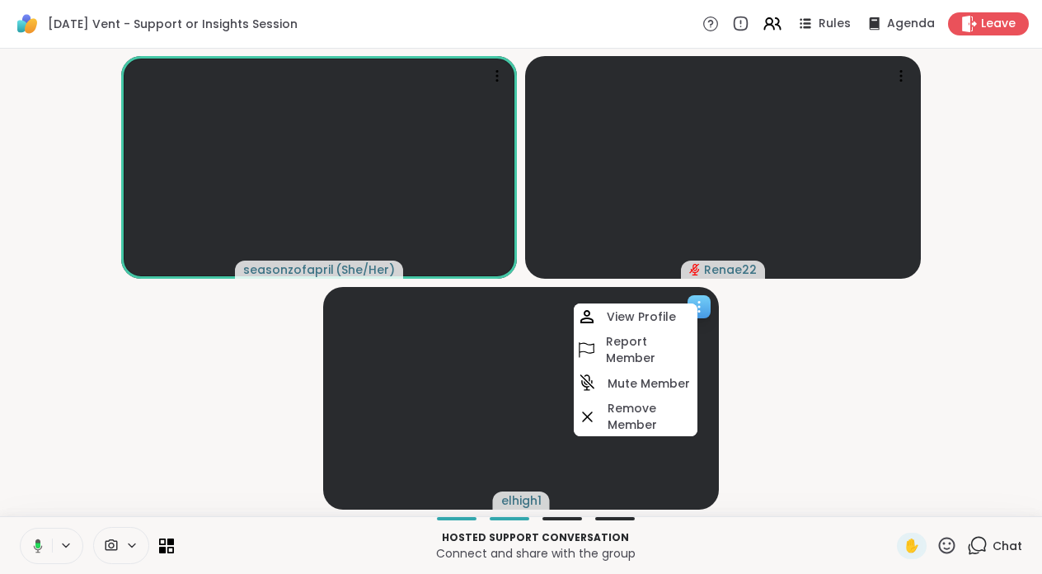
click at [663, 387] on h4 "Mute Member" at bounding box center [648, 383] width 82 height 16
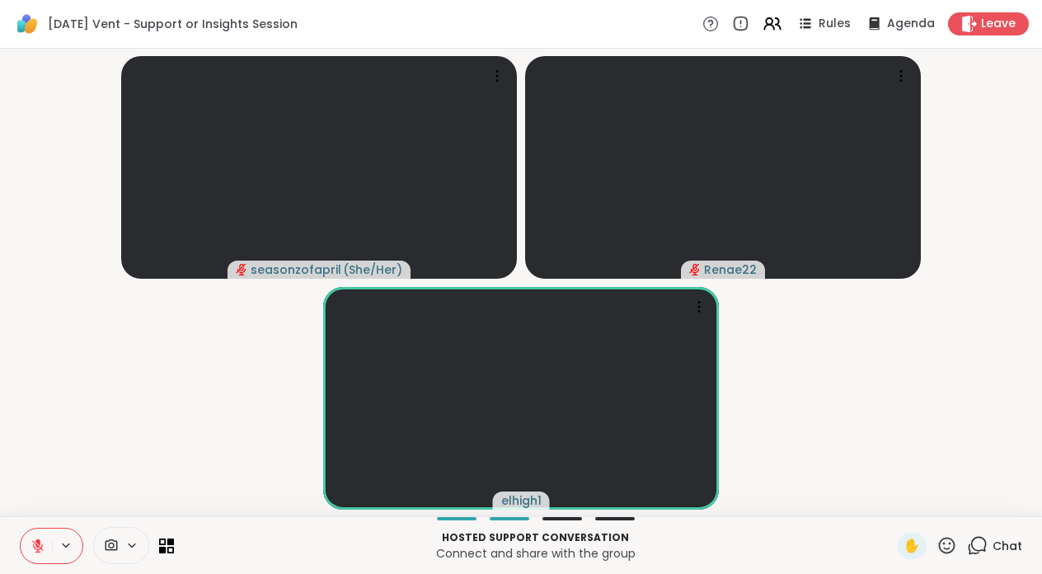
click at [956, 545] on icon at bounding box center [946, 545] width 21 height 21
click at [906, 504] on span "❤️" at bounding box center [898, 502] width 16 height 20
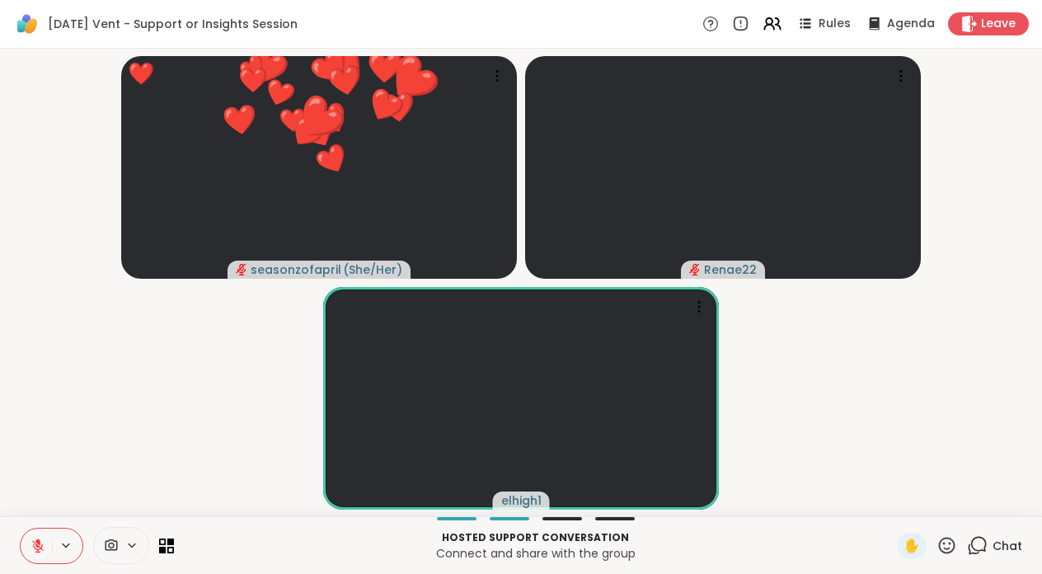
click at [41, 555] on button at bounding box center [36, 545] width 31 height 35
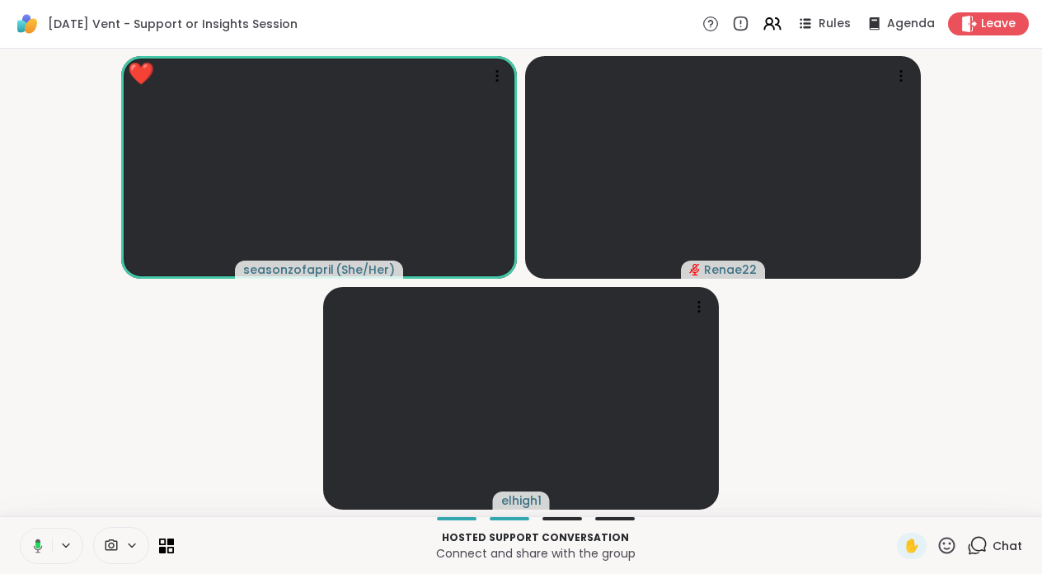
click at [26, 541] on button at bounding box center [35, 545] width 34 height 35
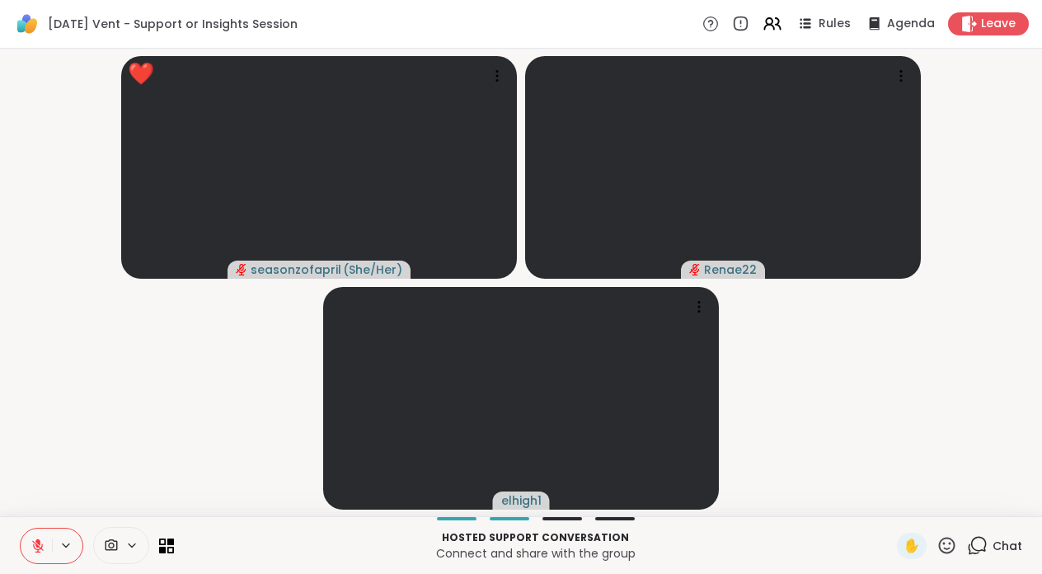
click at [26, 542] on button at bounding box center [36, 545] width 31 height 35
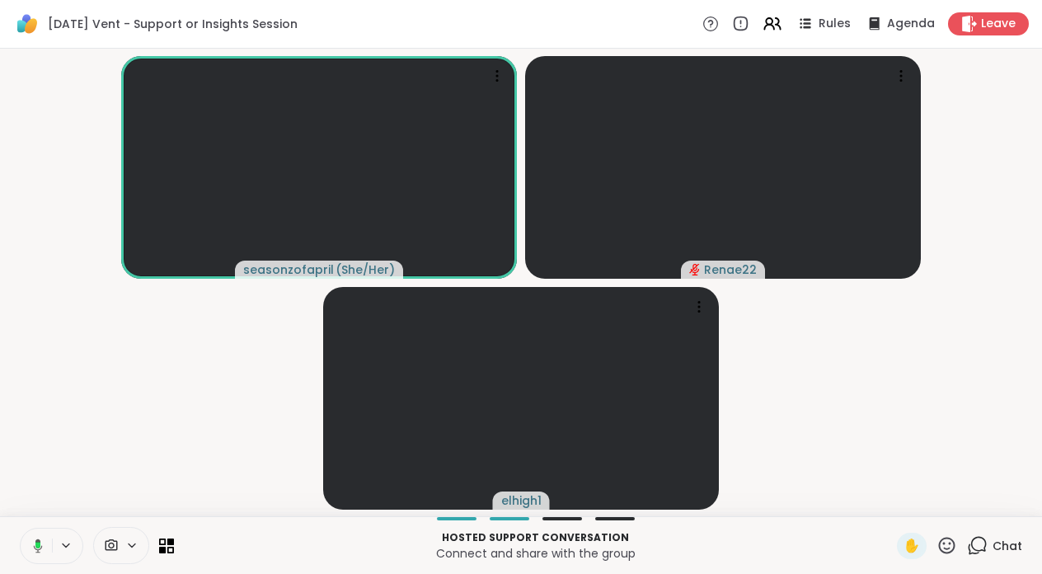
click at [48, 550] on button at bounding box center [35, 545] width 34 height 35
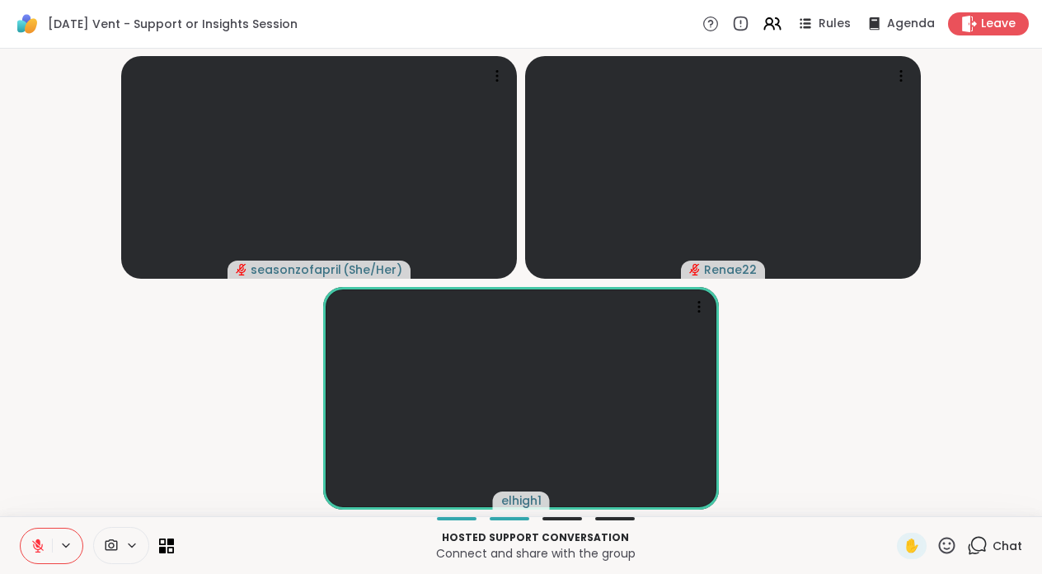
click at [48, 550] on button at bounding box center [36, 545] width 31 height 35
click at [48, 545] on button at bounding box center [36, 545] width 31 height 35
click at [47, 551] on button at bounding box center [36, 545] width 31 height 35
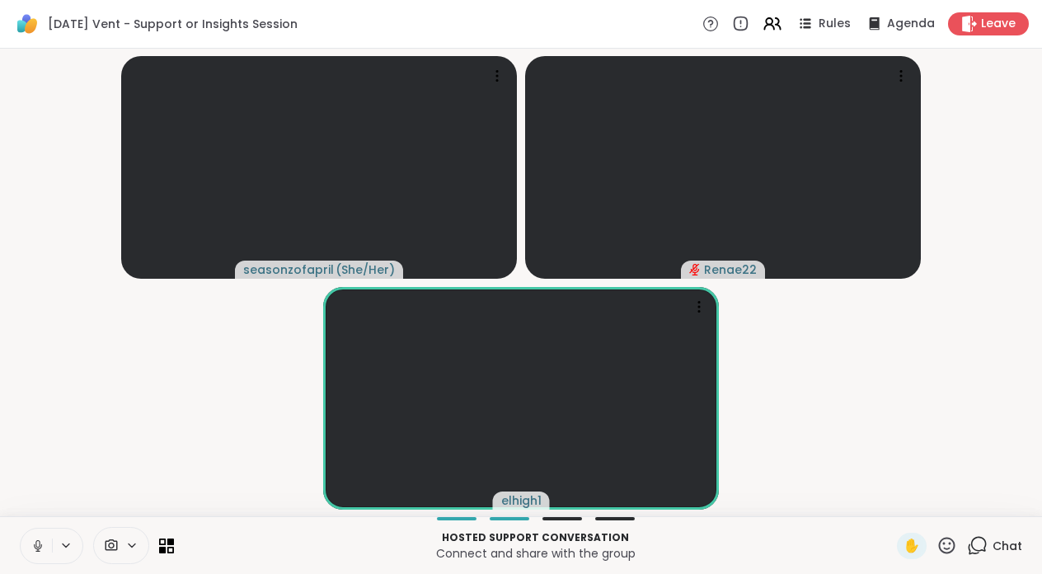
click at [47, 550] on button at bounding box center [36, 545] width 31 height 35
drag, startPoint x: 47, startPoint y: 550, endPoint x: 91, endPoint y: 371, distance: 184.1
click at [91, 371] on div "Saturday Vent - Support or Insights Session Rules Agenda Leave seasonzofapril (…" at bounding box center [521, 287] width 1042 height 574
click at [21, 555] on button at bounding box center [36, 545] width 31 height 35
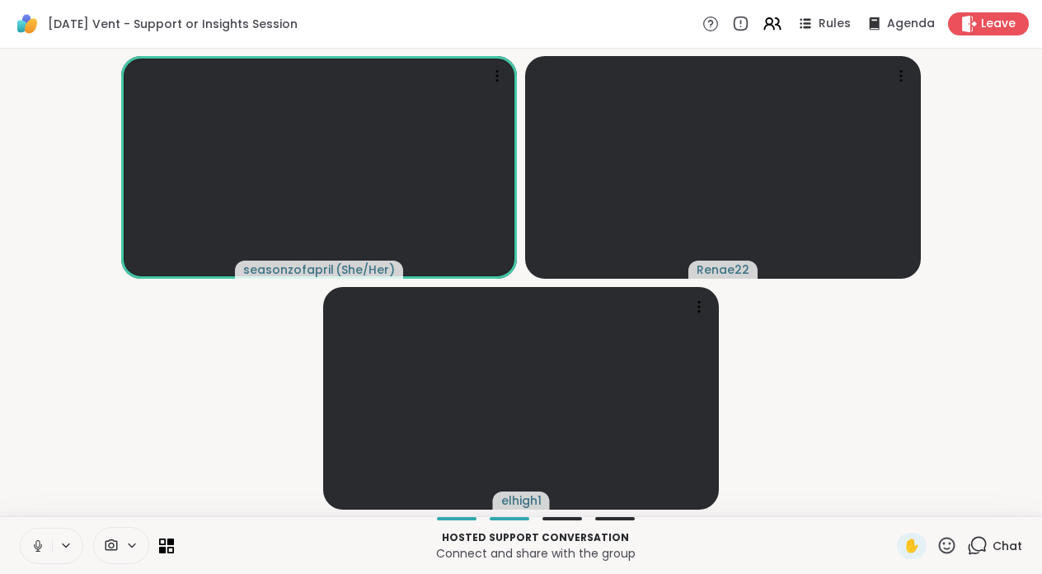
click at [41, 536] on button at bounding box center [36, 545] width 31 height 35
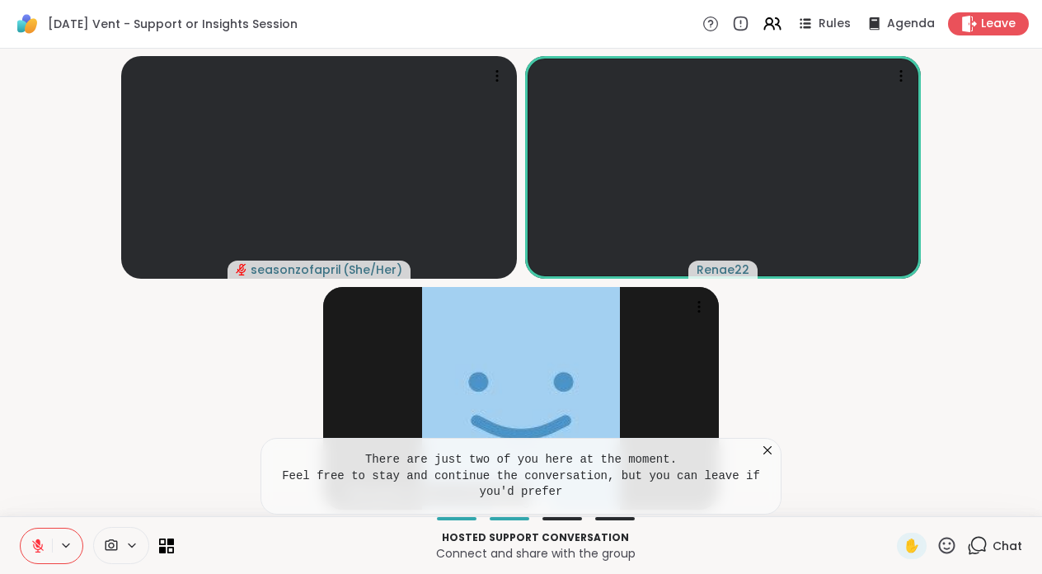
click at [39, 546] on icon at bounding box center [38, 546] width 12 height 12
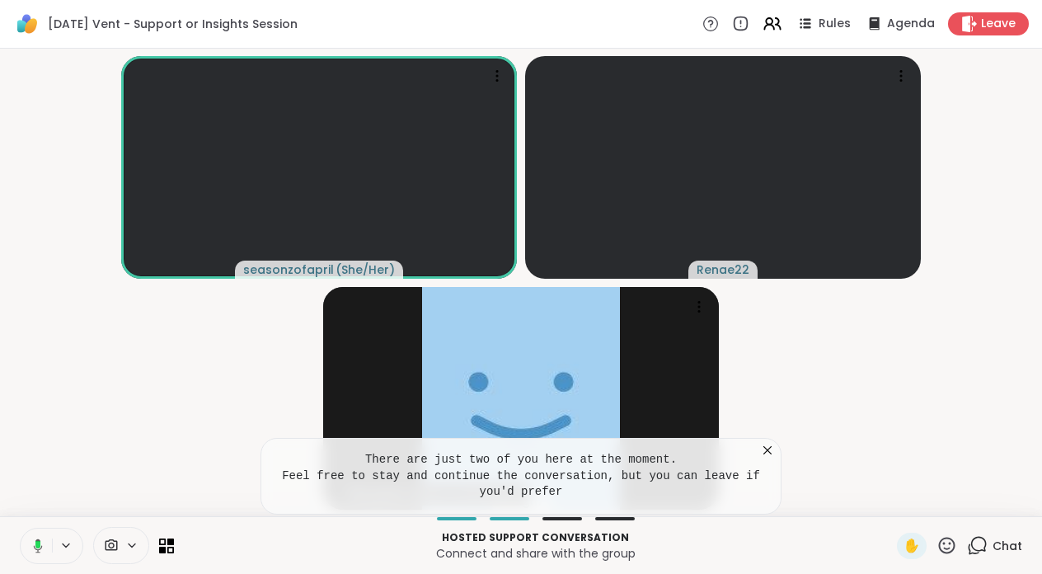
click at [769, 447] on icon at bounding box center [767, 450] width 8 height 8
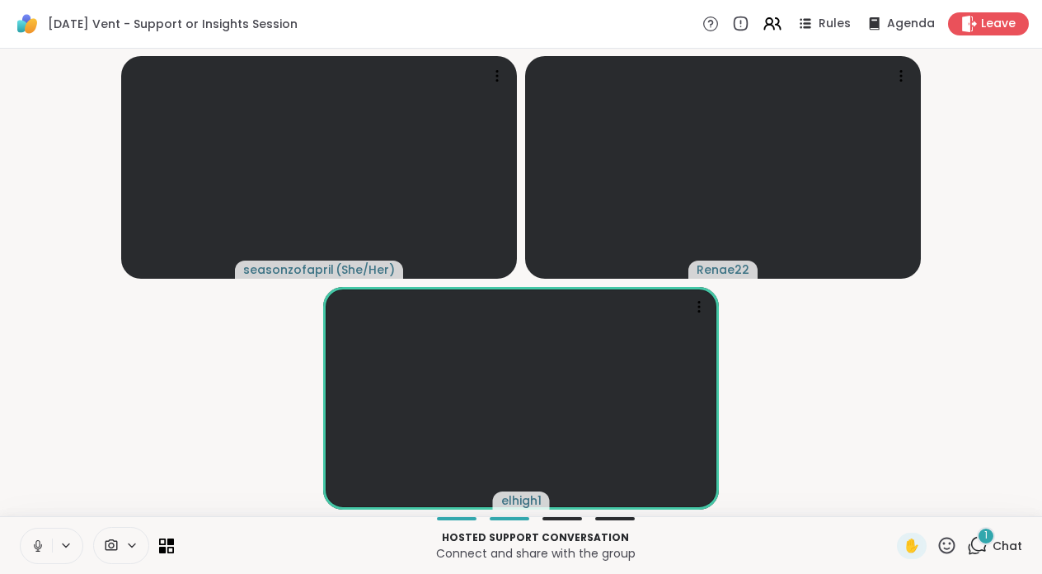
click at [43, 550] on icon at bounding box center [37, 545] width 15 height 15
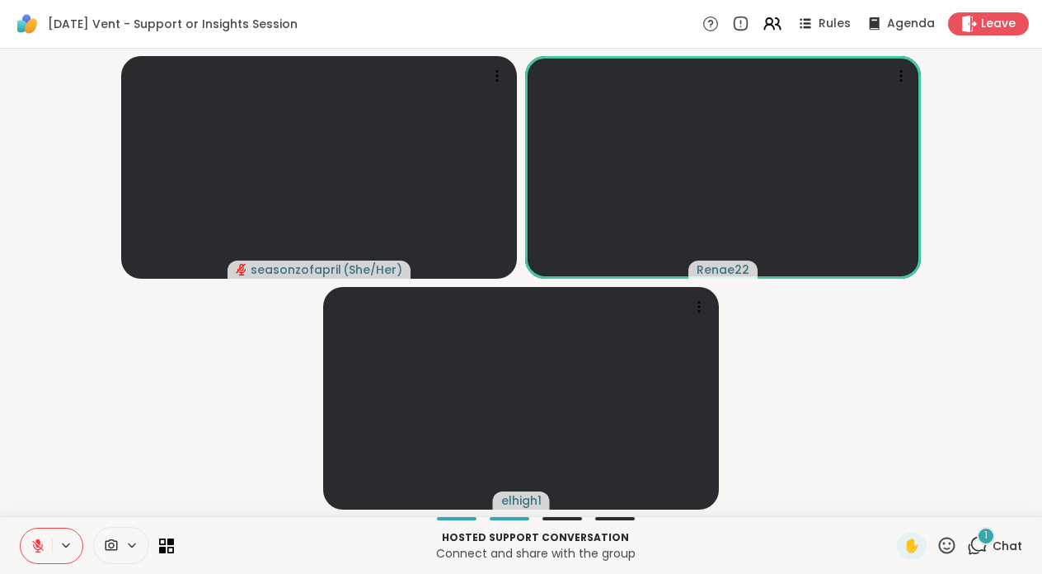
click at [38, 546] on icon at bounding box center [38, 546] width 12 height 12
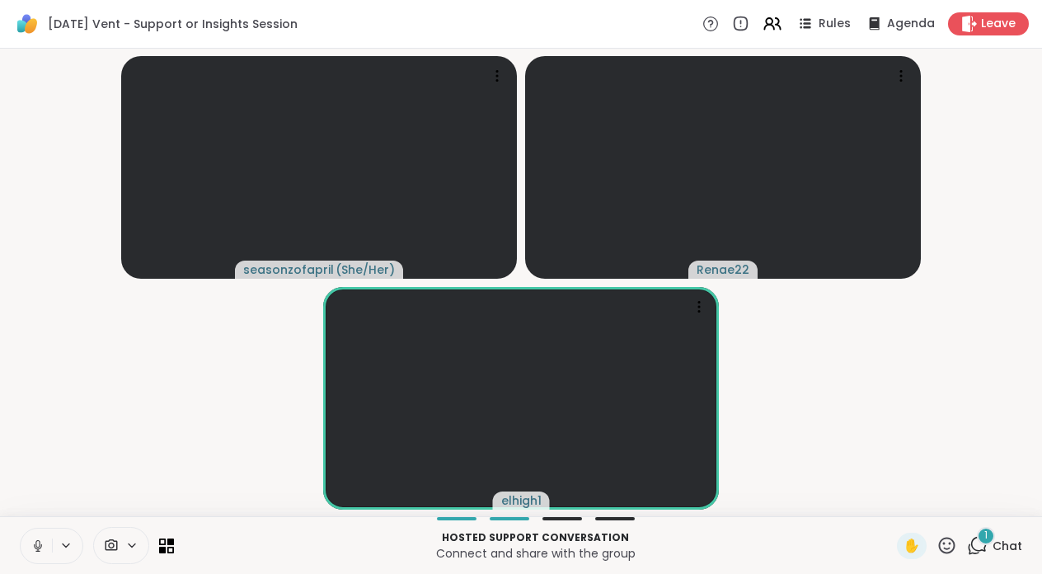
click at [38, 546] on icon at bounding box center [37, 543] width 4 height 7
click at [38, 546] on icon at bounding box center [38, 546] width 12 height 12
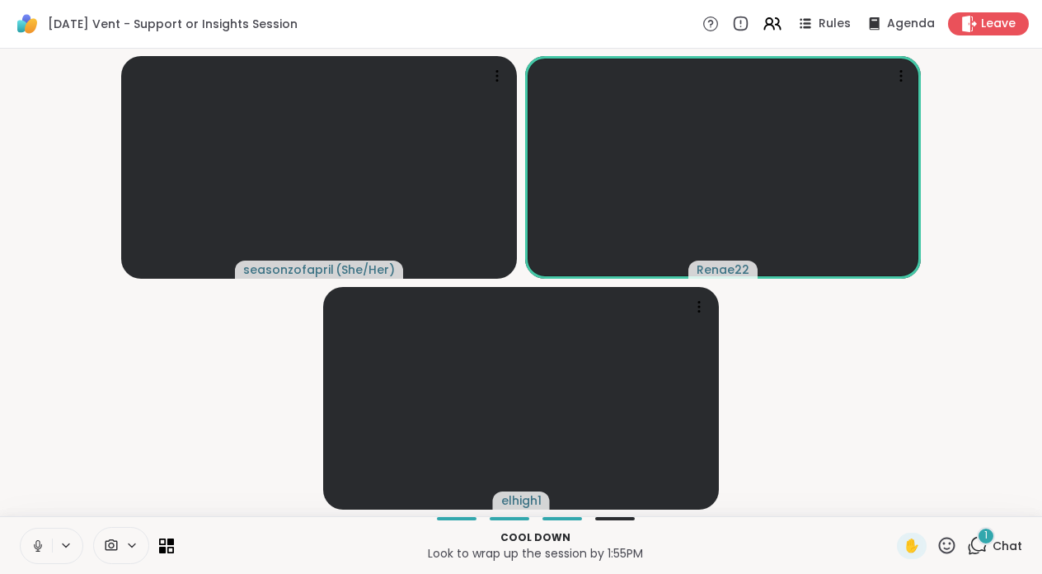
click at [43, 541] on icon at bounding box center [37, 545] width 15 height 15
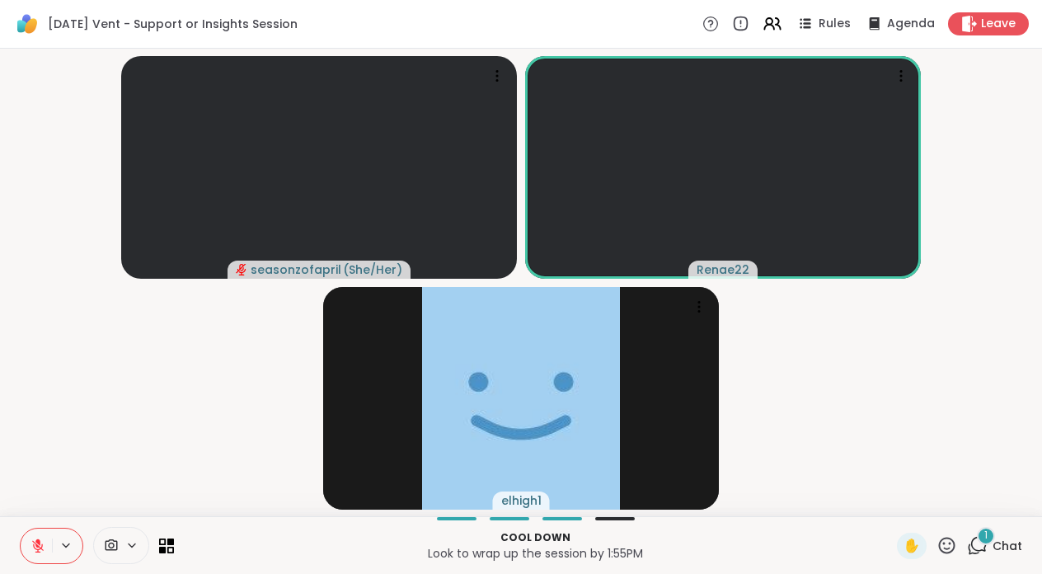
click at [981, 545] on icon at bounding box center [977, 545] width 21 height 21
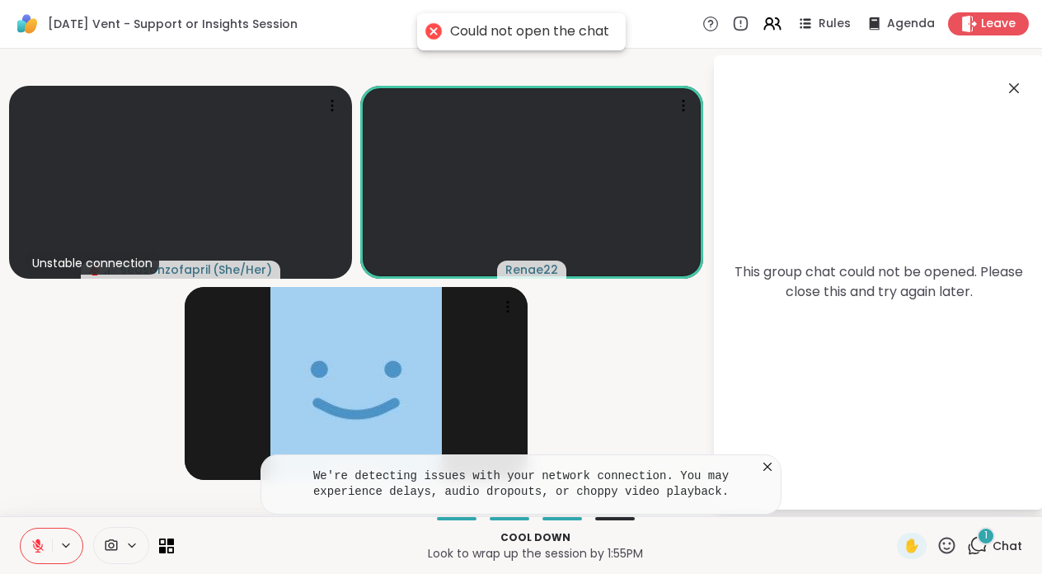
click at [1018, 85] on icon at bounding box center [1014, 88] width 20 height 20
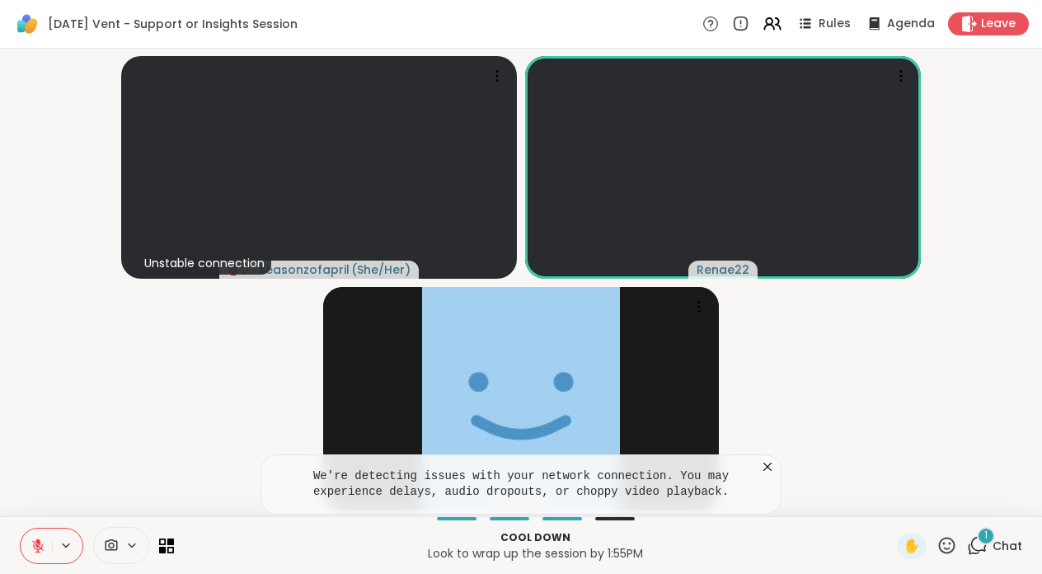
click at [772, 470] on icon at bounding box center [767, 466] width 16 height 16
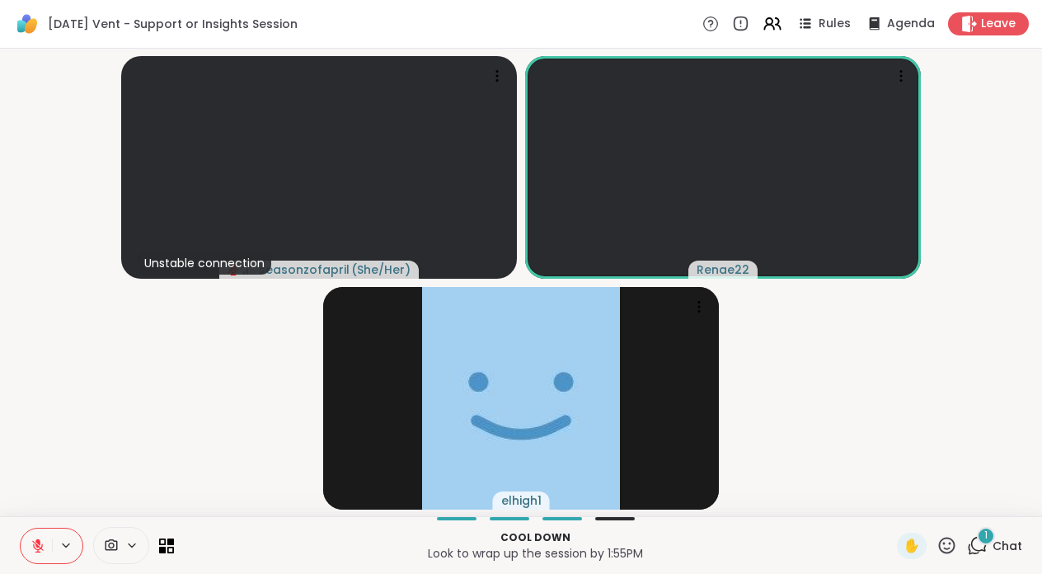
click at [40, 532] on button at bounding box center [36, 545] width 31 height 35
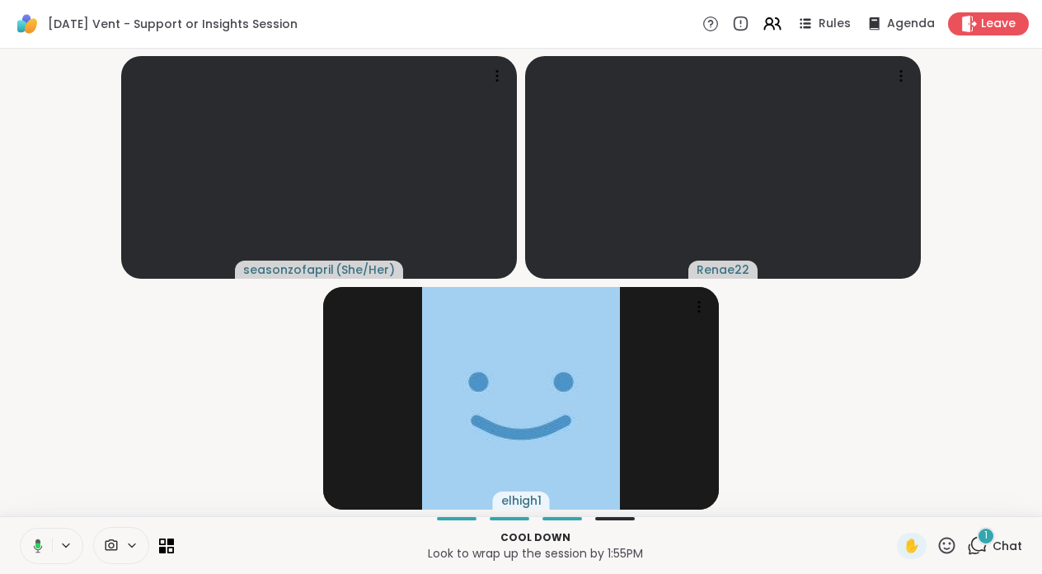
click at [37, 546] on icon at bounding box center [37, 545] width 5 height 6
click at [989, 546] on div "1 Chat" at bounding box center [994, 545] width 55 height 26
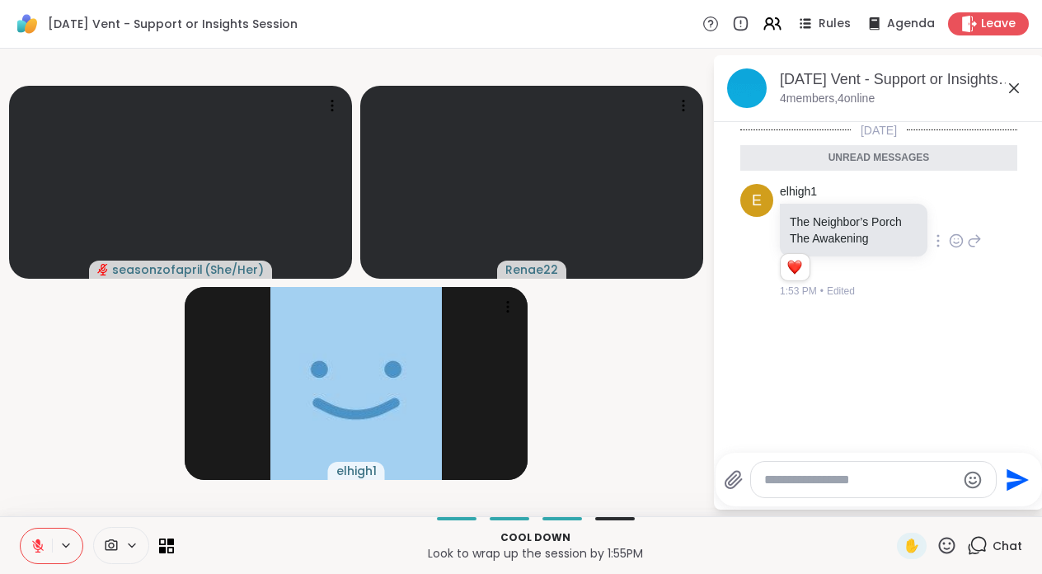
click at [954, 246] on icon at bounding box center [956, 241] width 12 height 12
click at [834, 213] on button "Select Reaction: Heart" at bounding box center [824, 214] width 33 height 33
drag, startPoint x: 872, startPoint y: 246, endPoint x: 787, endPoint y: 219, distance: 88.9
click at [787, 219] on div "The Neighbor’s Porch The Awakening" at bounding box center [854, 230] width 148 height 53
click at [37, 547] on icon at bounding box center [37, 545] width 15 height 15
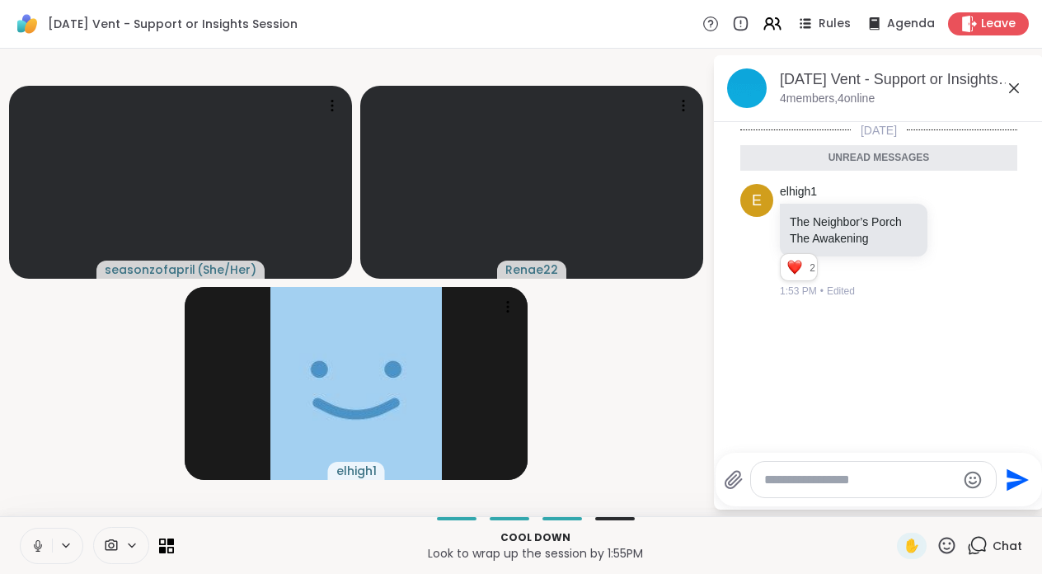
click at [1019, 90] on icon at bounding box center [1014, 88] width 20 height 20
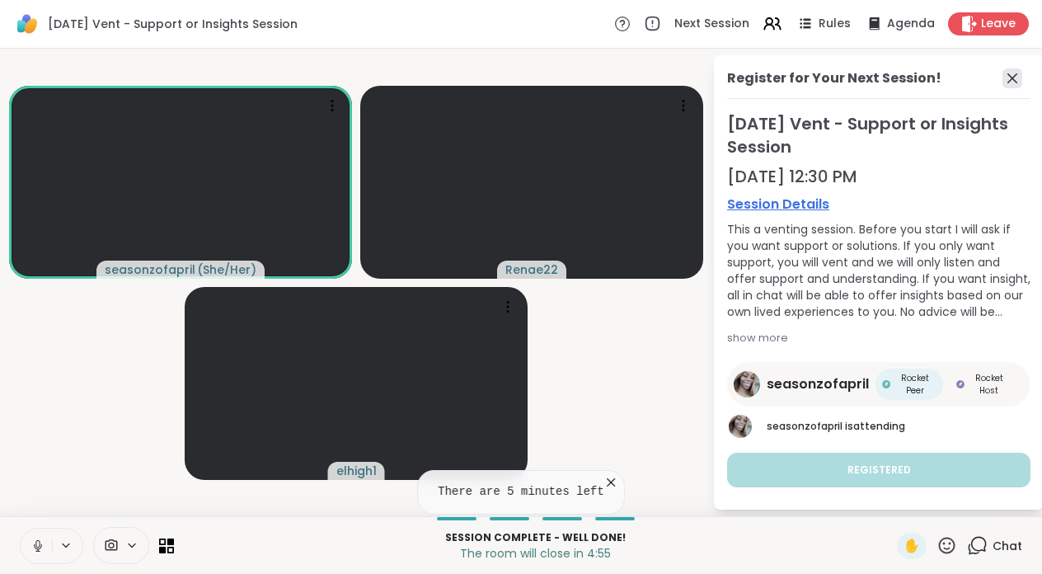
click at [1008, 72] on icon at bounding box center [1012, 78] width 20 height 20
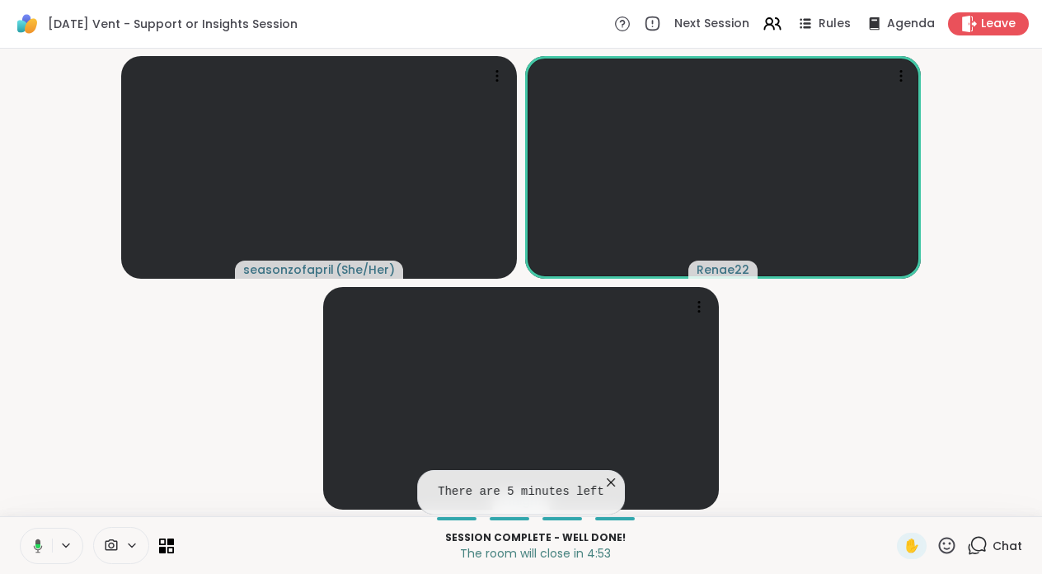
click at [35, 550] on icon at bounding box center [35, 545] width 15 height 15
click at [37, 553] on button at bounding box center [36, 545] width 31 height 35
click at [615, 484] on icon at bounding box center [610, 482] width 16 height 16
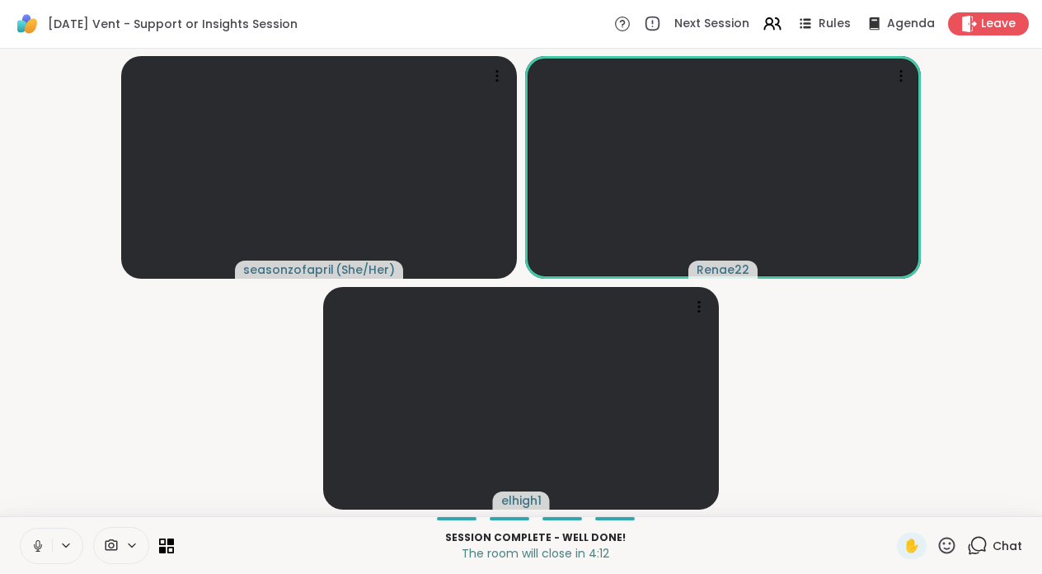
click at [34, 541] on icon at bounding box center [37, 545] width 15 height 15
click at [34, 541] on icon at bounding box center [38, 546] width 12 height 12
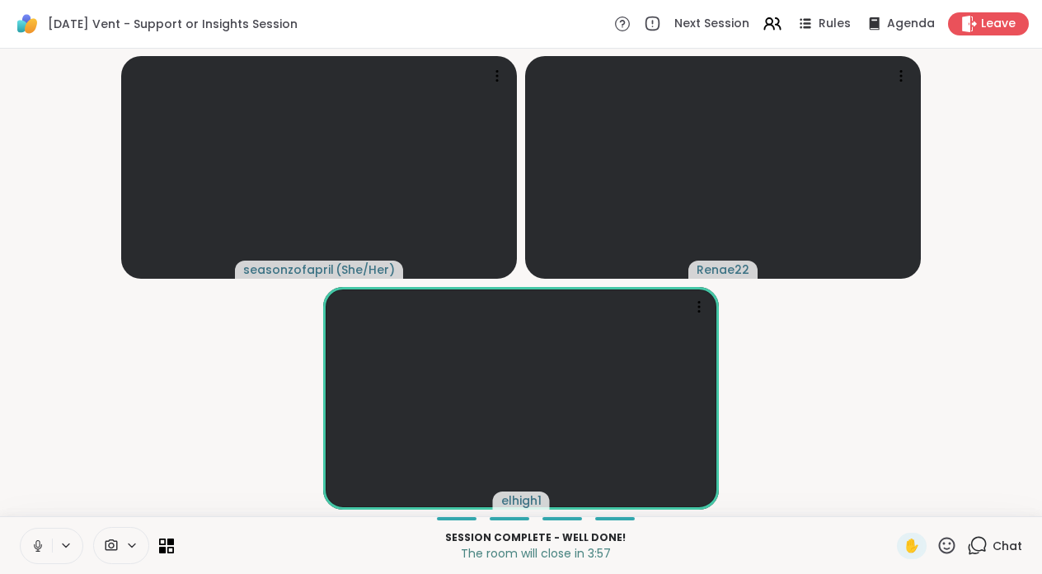
click at [34, 541] on icon at bounding box center [37, 545] width 15 height 15
click at [44, 538] on icon at bounding box center [37, 545] width 15 height 15
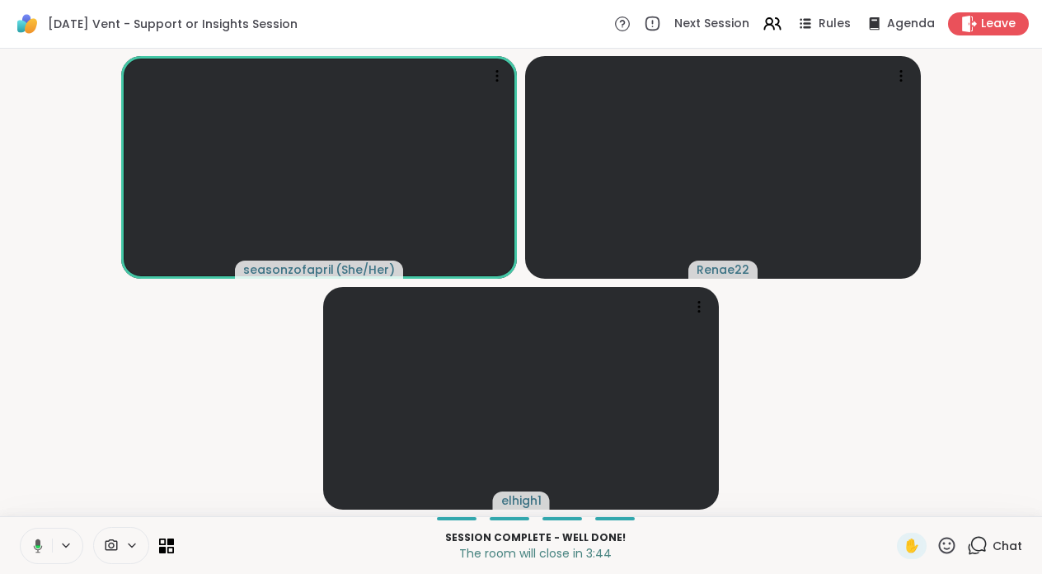
click at [46, 547] on button at bounding box center [35, 545] width 34 height 35
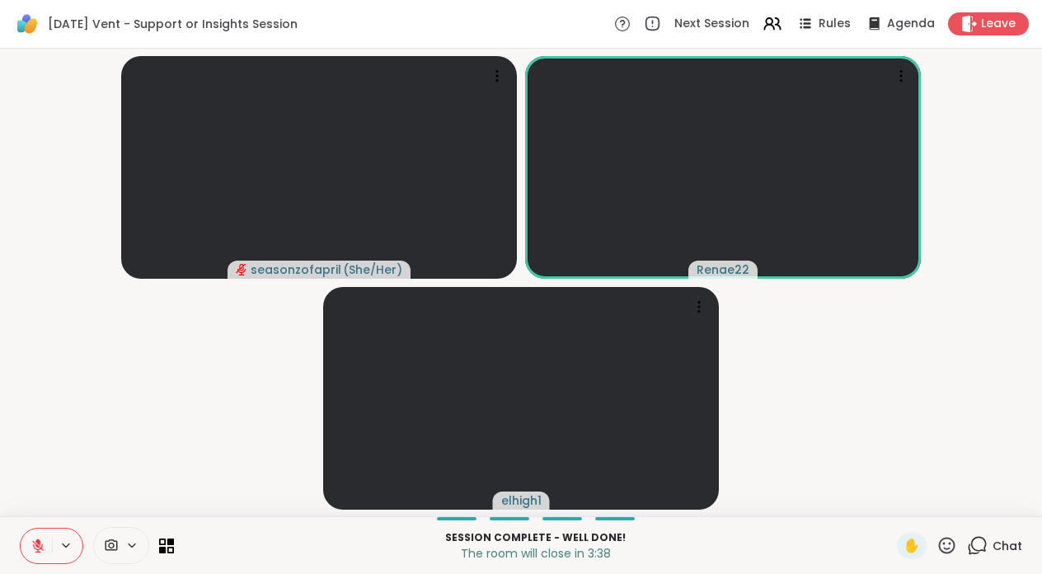
click at [46, 547] on button at bounding box center [36, 545] width 31 height 35
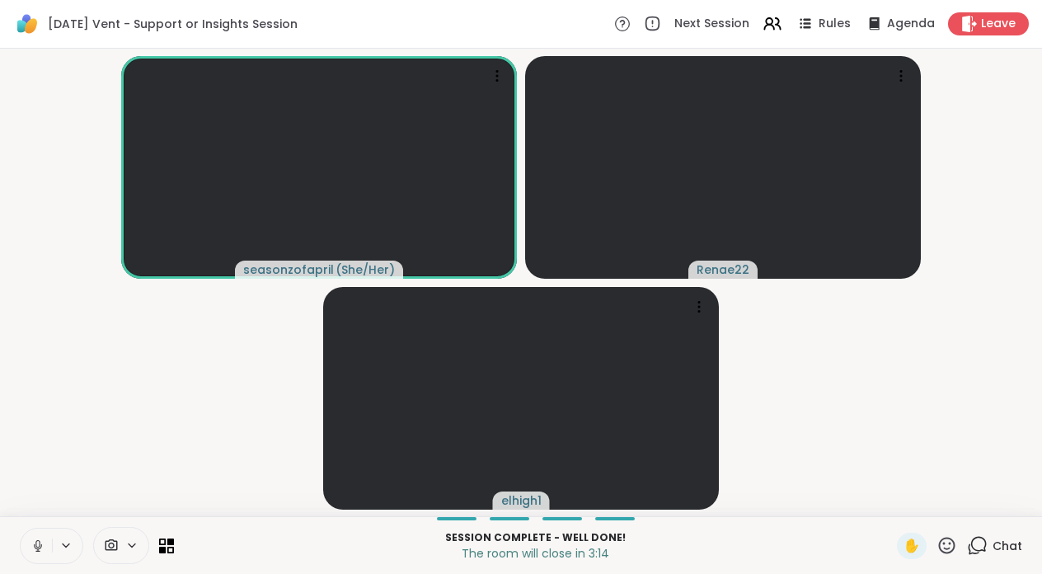
click at [52, 532] on div at bounding box center [51, 545] width 63 height 36
click at [35, 545] on icon at bounding box center [35, 545] width 15 height 15
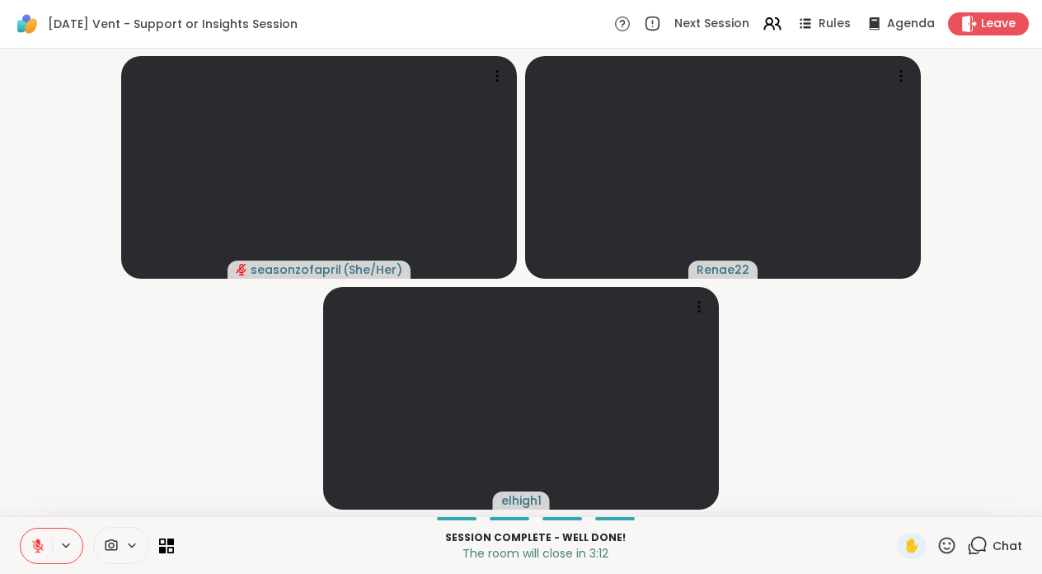
click at [35, 545] on icon at bounding box center [37, 545] width 15 height 15
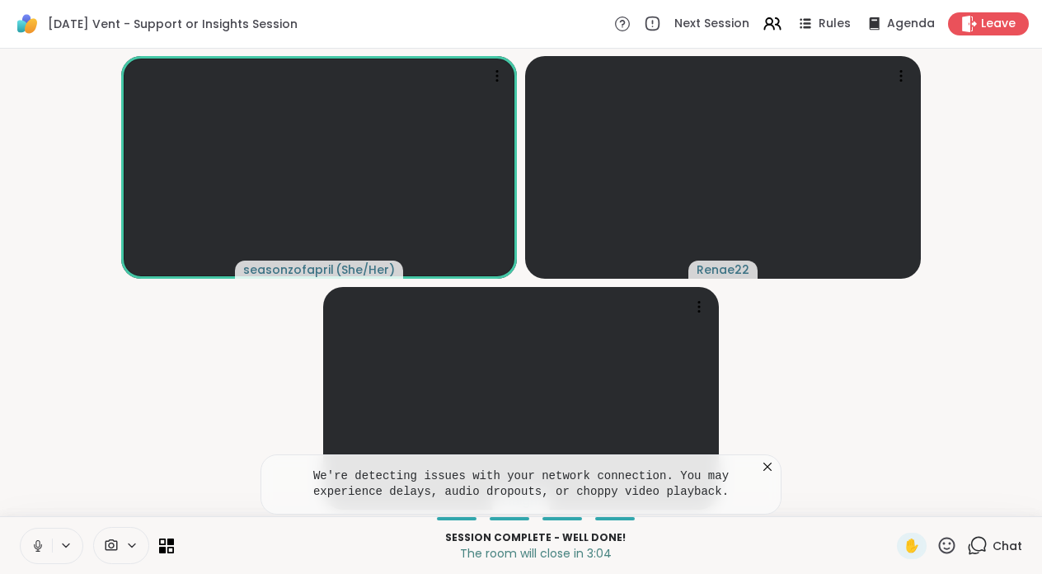
click at [768, 465] on icon at bounding box center [767, 466] width 8 height 8
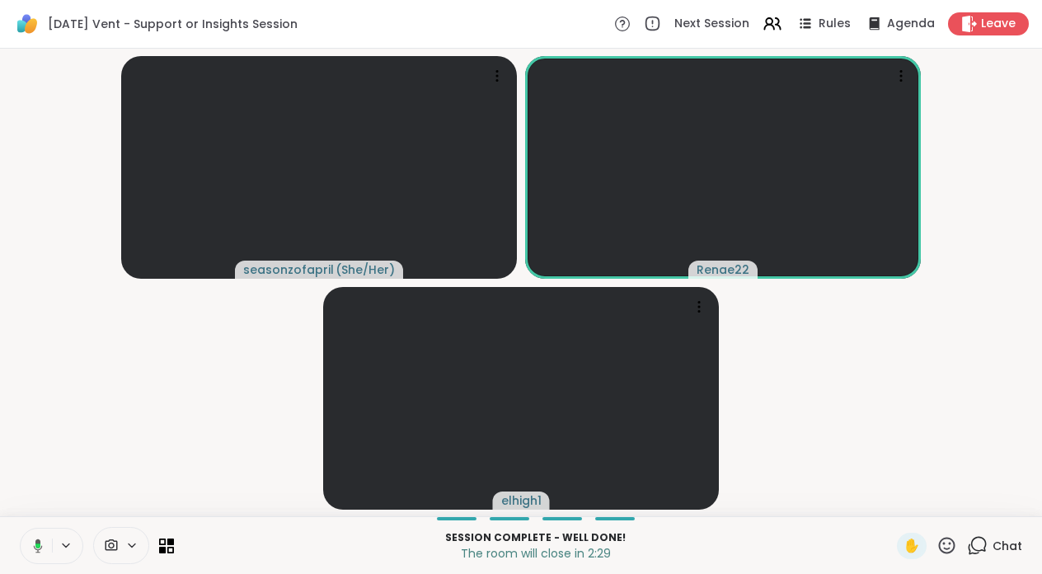
click at [26, 552] on button at bounding box center [35, 545] width 34 height 35
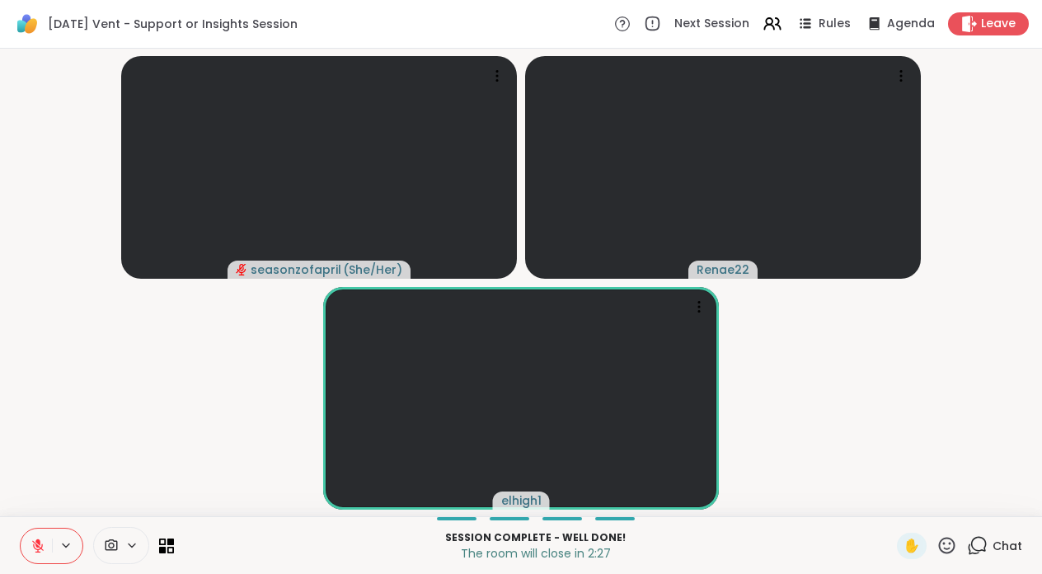
click at [35, 546] on icon at bounding box center [37, 545] width 15 height 15
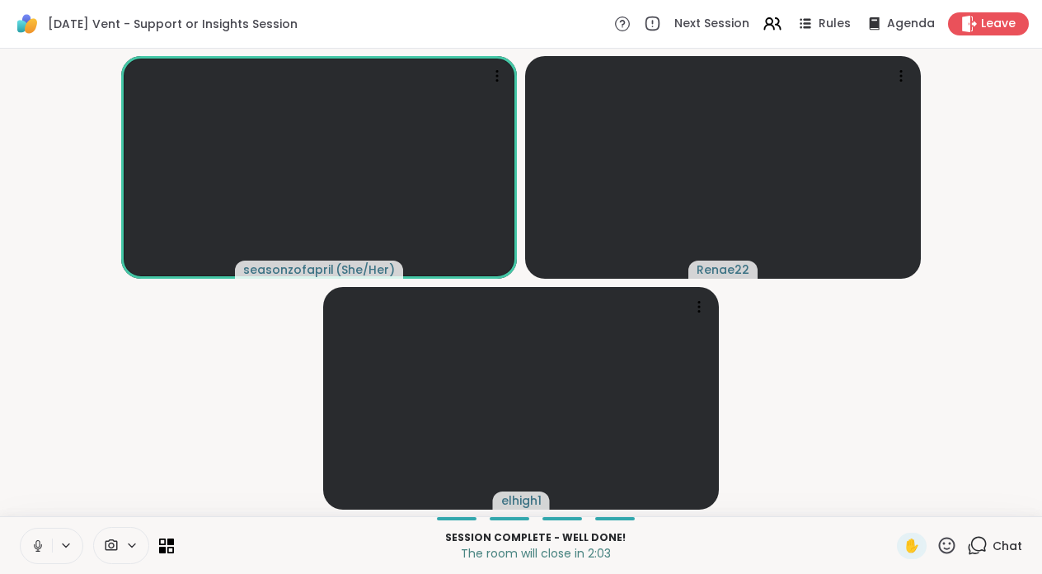
click at [979, 543] on icon at bounding box center [977, 545] width 21 height 21
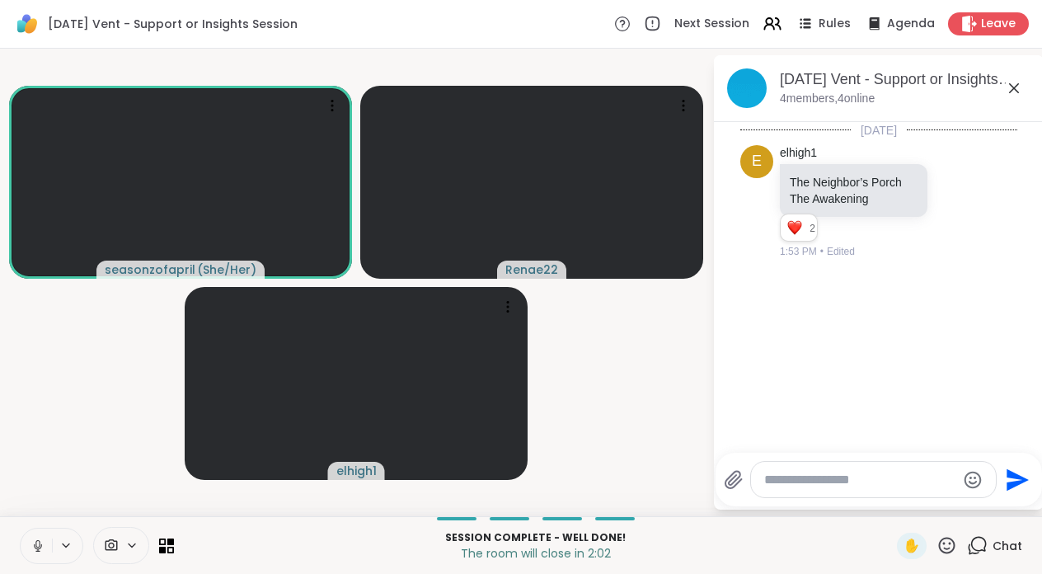
click at [891, 480] on textarea "Type your message" at bounding box center [860, 479] width 192 height 16
click at [1016, 84] on icon at bounding box center [1014, 88] width 10 height 10
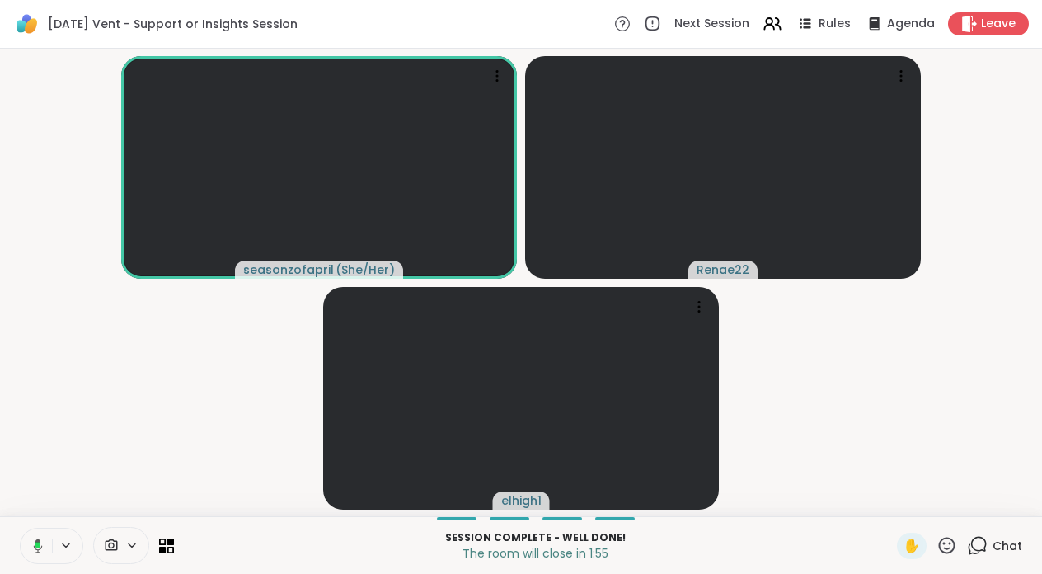
click at [986, 544] on icon at bounding box center [979, 543] width 16 height 15
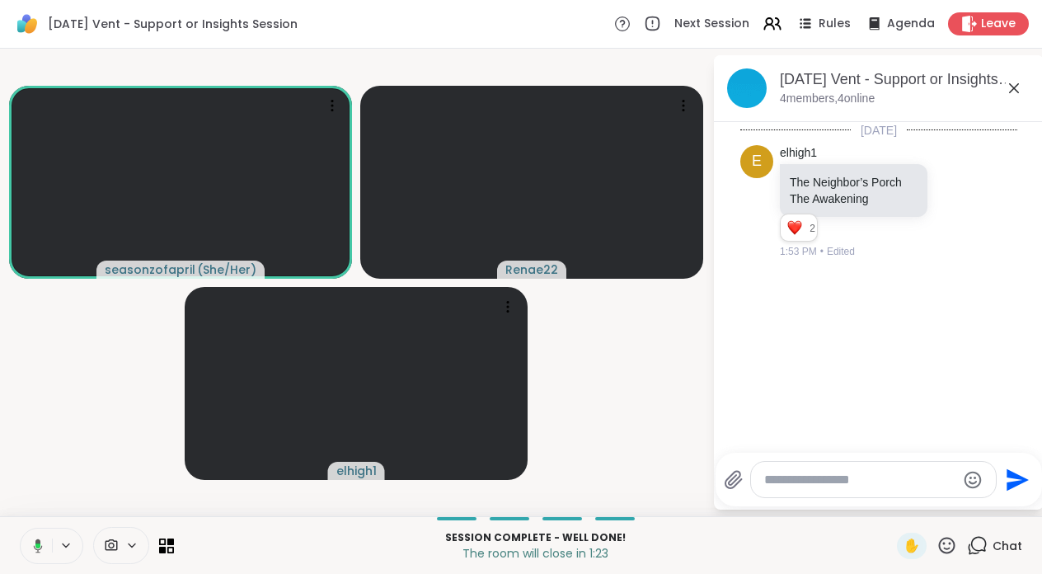
click at [691, 524] on div "Session Complete - well done! The room will close in 1:23 ✋ Chat" at bounding box center [521, 545] width 1042 height 58
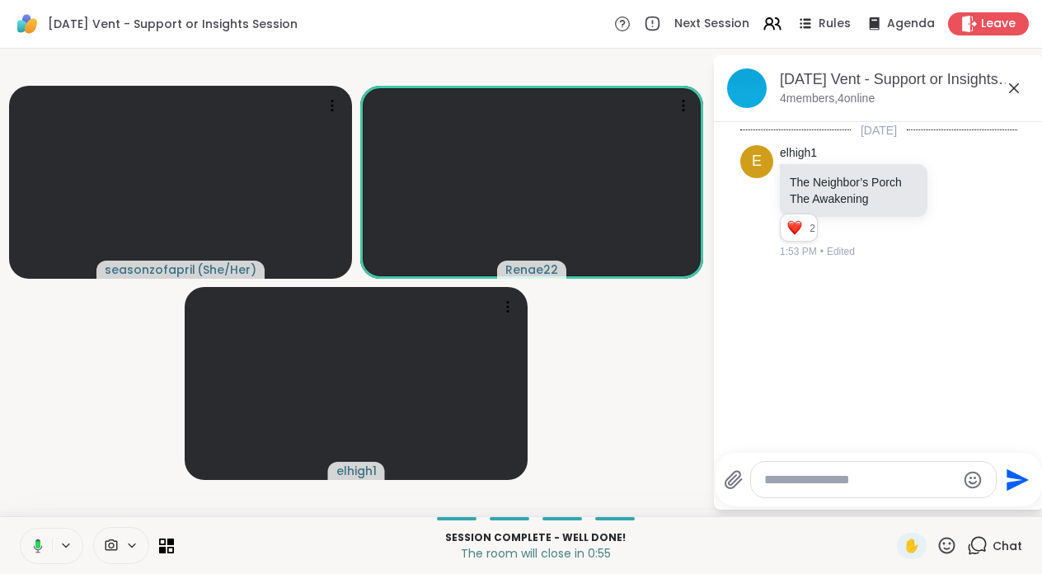
click at [1014, 94] on icon at bounding box center [1014, 88] width 20 height 20
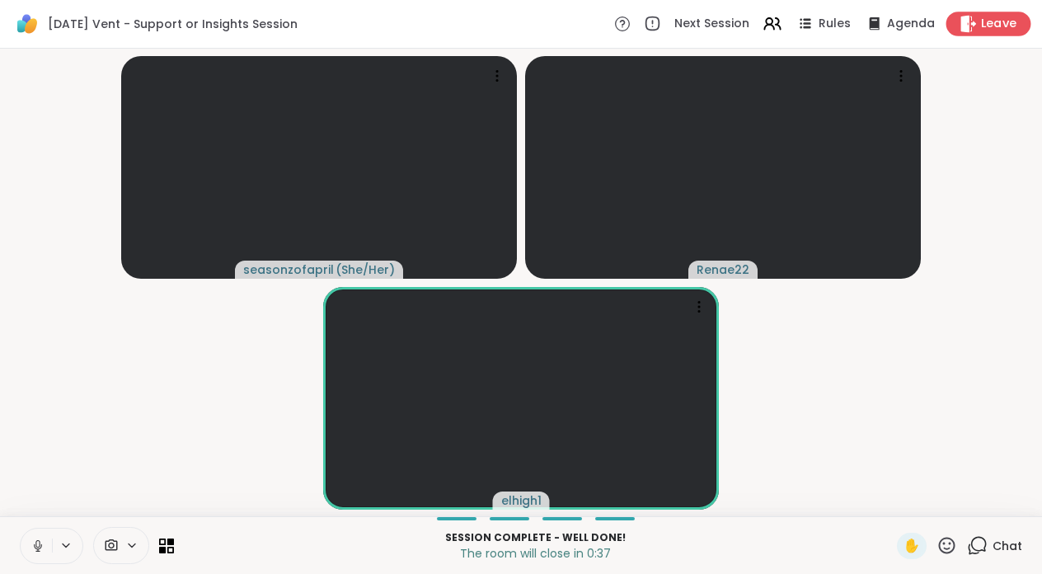
click at [1001, 34] on div "Leave" at bounding box center [988, 24] width 85 height 24
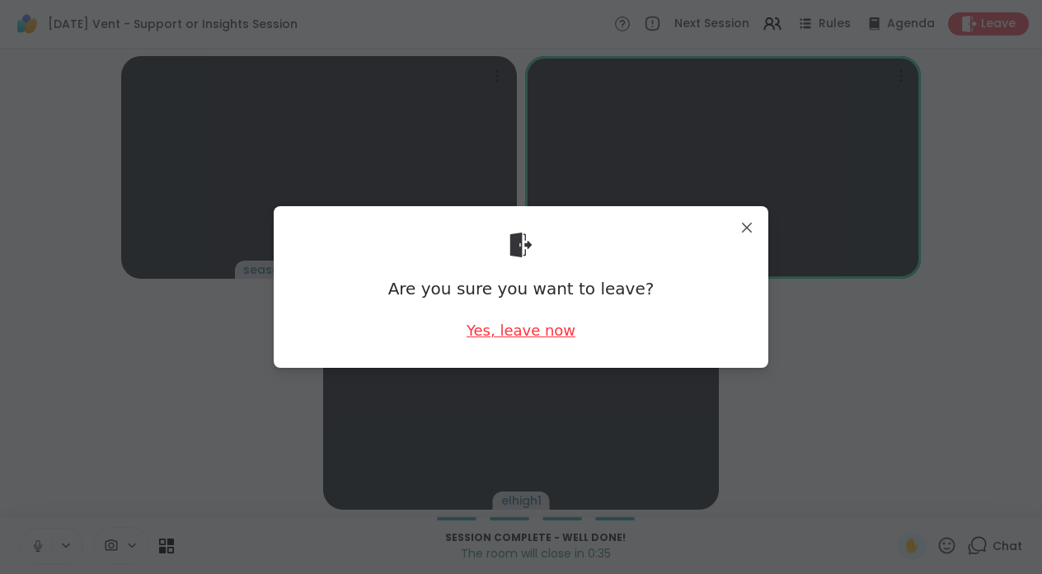
click at [532, 330] on div "Yes, leave now" at bounding box center [520, 330] width 109 height 21
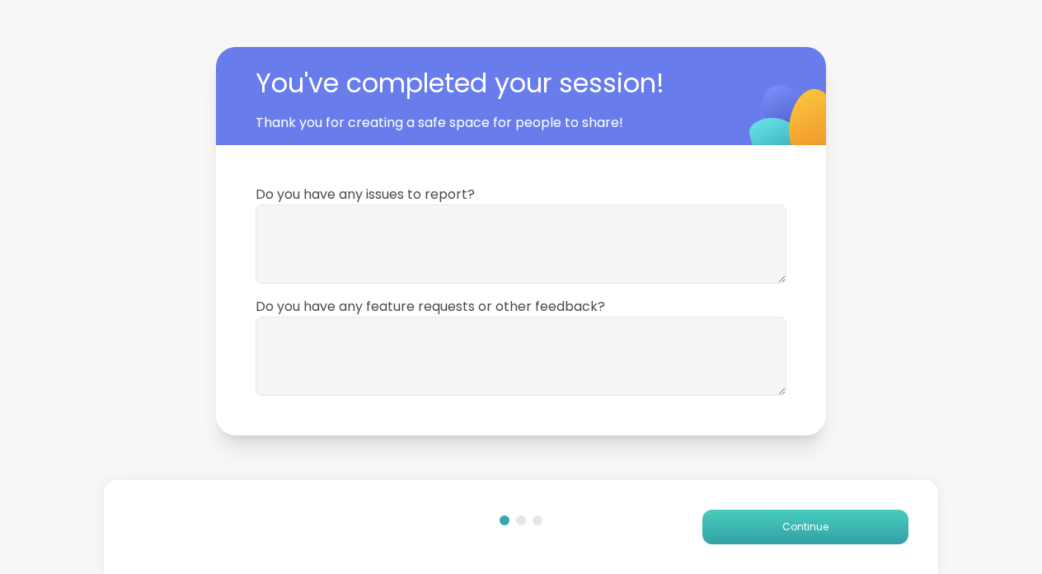
click at [811, 516] on button "Continue" at bounding box center [805, 526] width 206 height 35
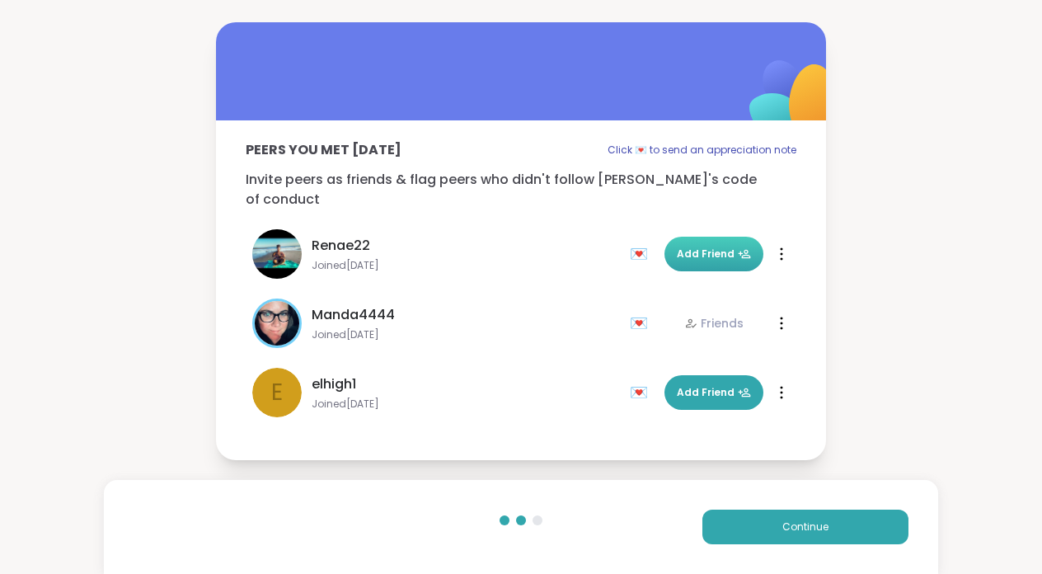
click at [718, 250] on span "Add Friend" at bounding box center [714, 253] width 74 height 15
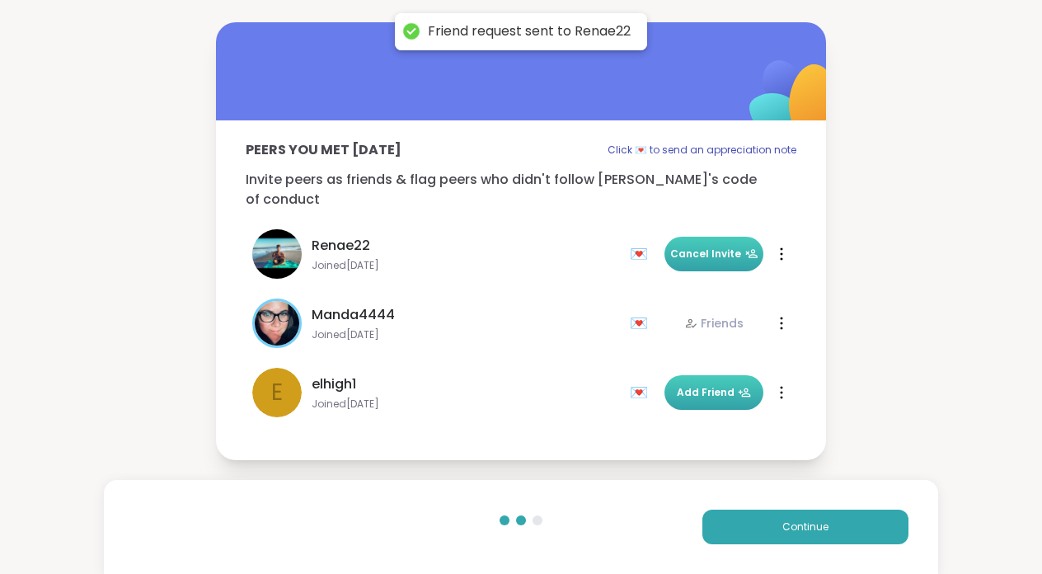
click at [720, 388] on span "Add Friend" at bounding box center [714, 392] width 74 height 15
click at [861, 544] on div "Continue" at bounding box center [520, 527] width 833 height 94
click at [855, 513] on button "Continue" at bounding box center [805, 526] width 206 height 35
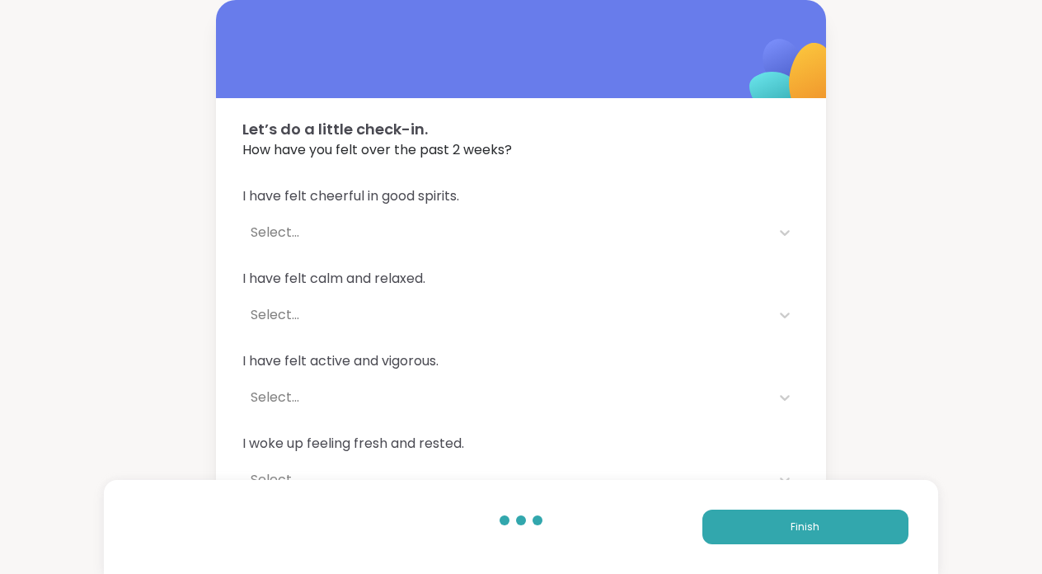
scroll to position [117, 0]
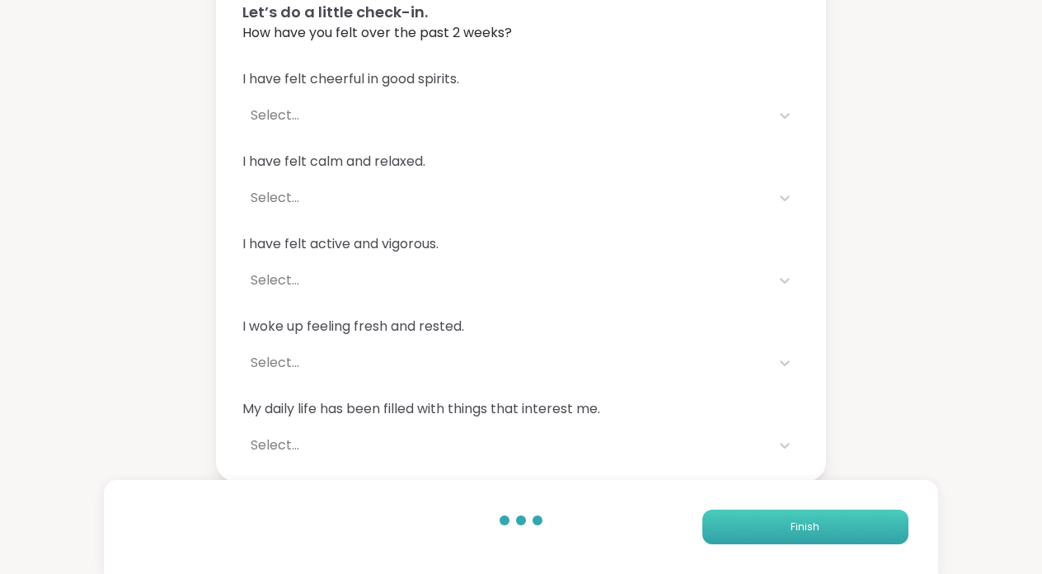
click at [761, 541] on button "Finish" at bounding box center [805, 526] width 206 height 35
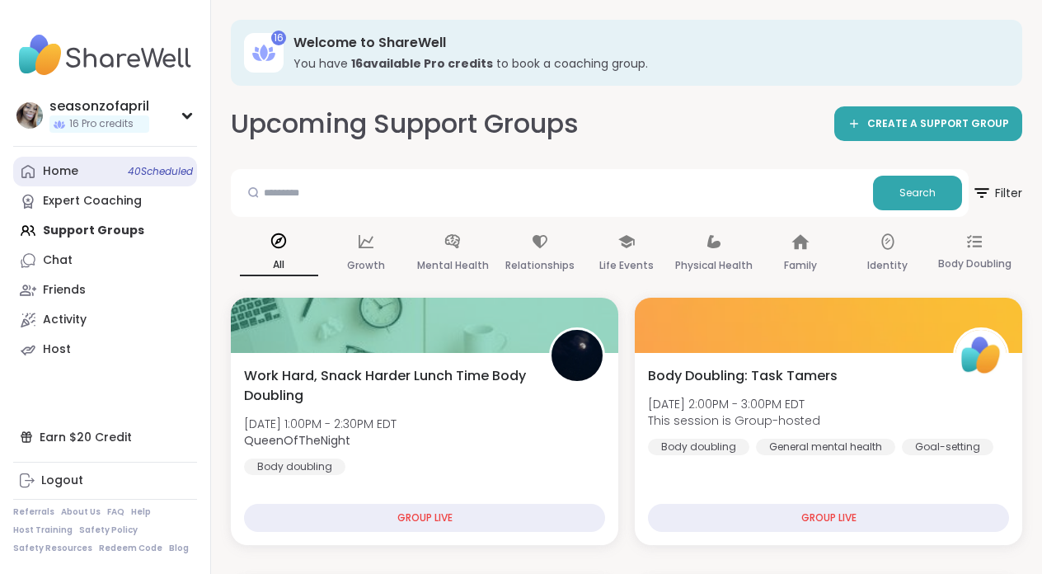
click at [66, 170] on div "Home 40 Scheduled" at bounding box center [60, 171] width 35 height 16
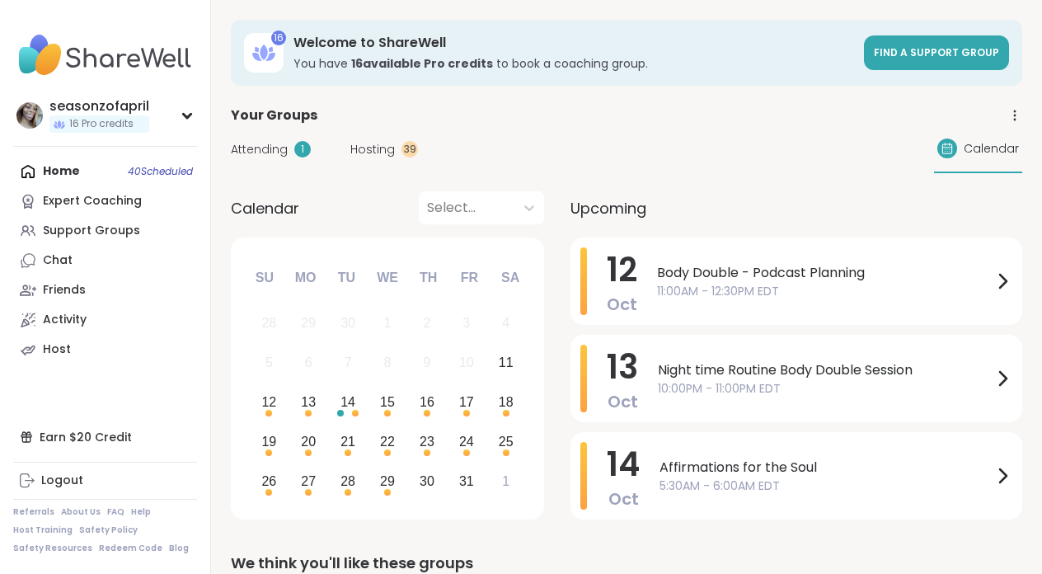
click at [267, 136] on div "Attending 1 Hosting 39 Calendar" at bounding box center [626, 149] width 791 height 48
click at [267, 143] on span "Attending" at bounding box center [259, 149] width 57 height 17
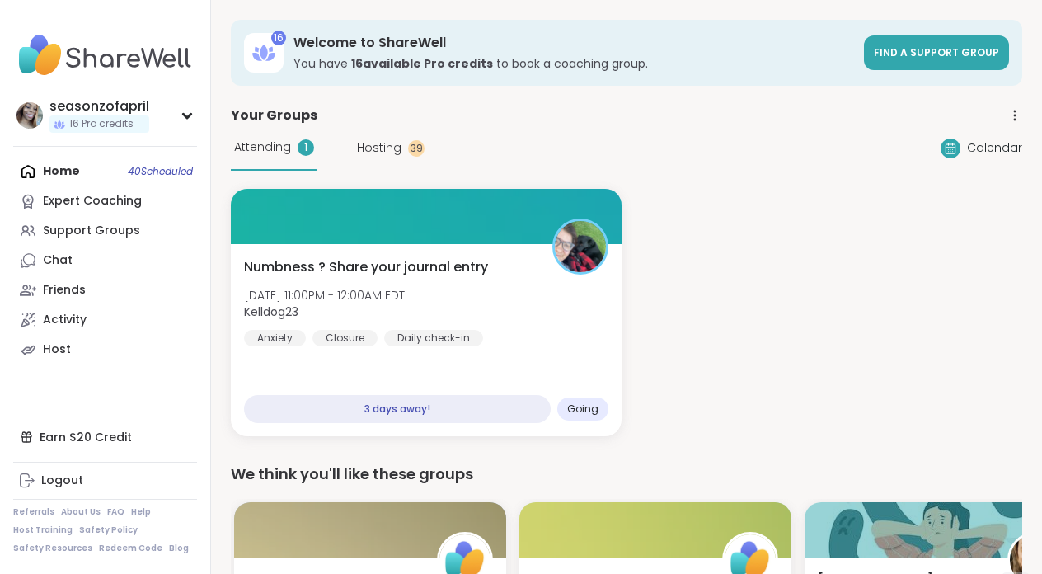
click at [382, 152] on span "Hosting" at bounding box center [379, 147] width 45 height 17
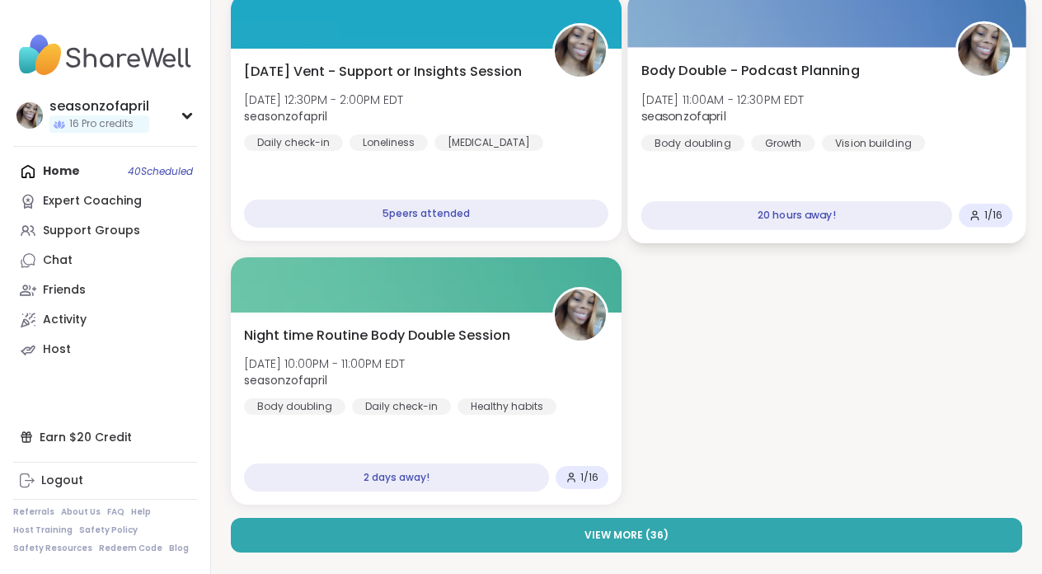
scroll to position [190, 0]
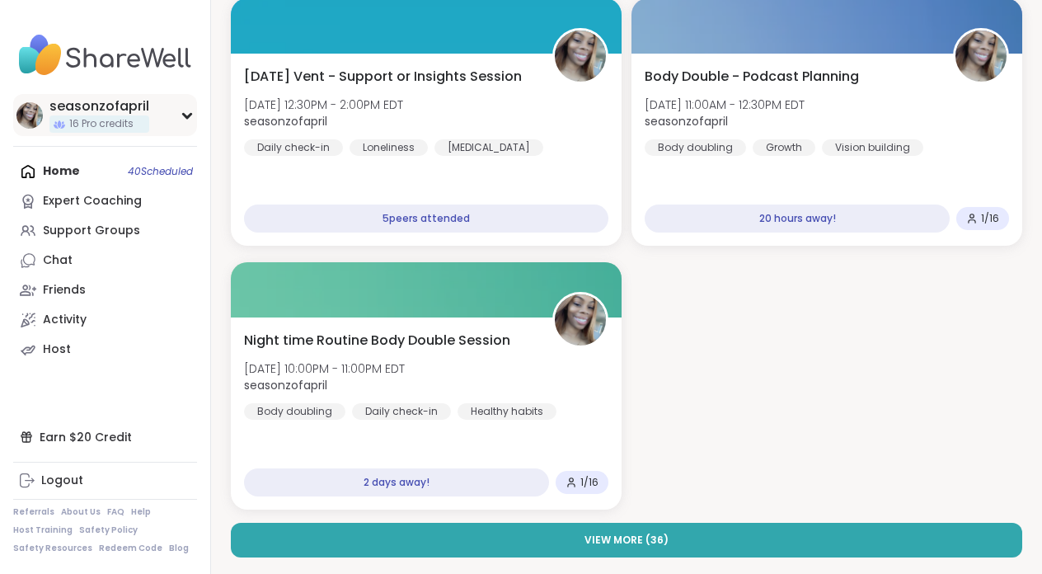
click at [94, 112] on div "seasonzofapril" at bounding box center [99, 106] width 100 height 18
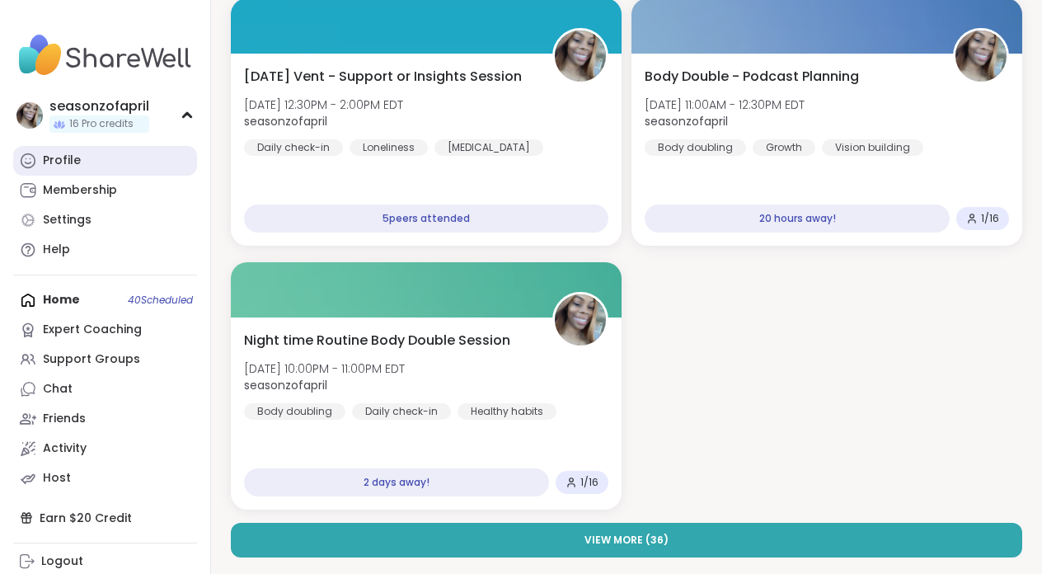
click at [71, 158] on div "Profile" at bounding box center [62, 160] width 38 height 16
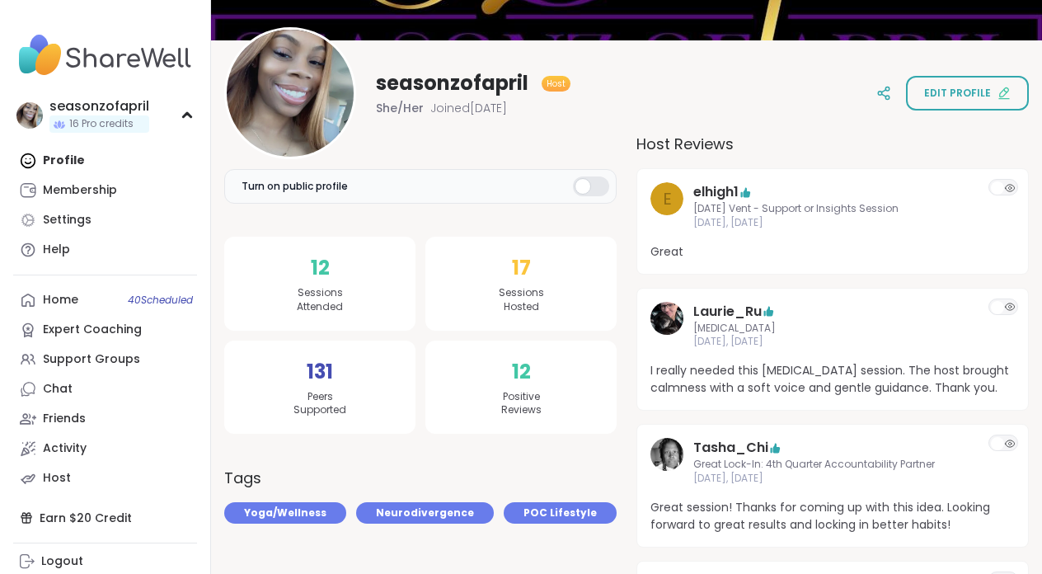
scroll to position [165, 0]
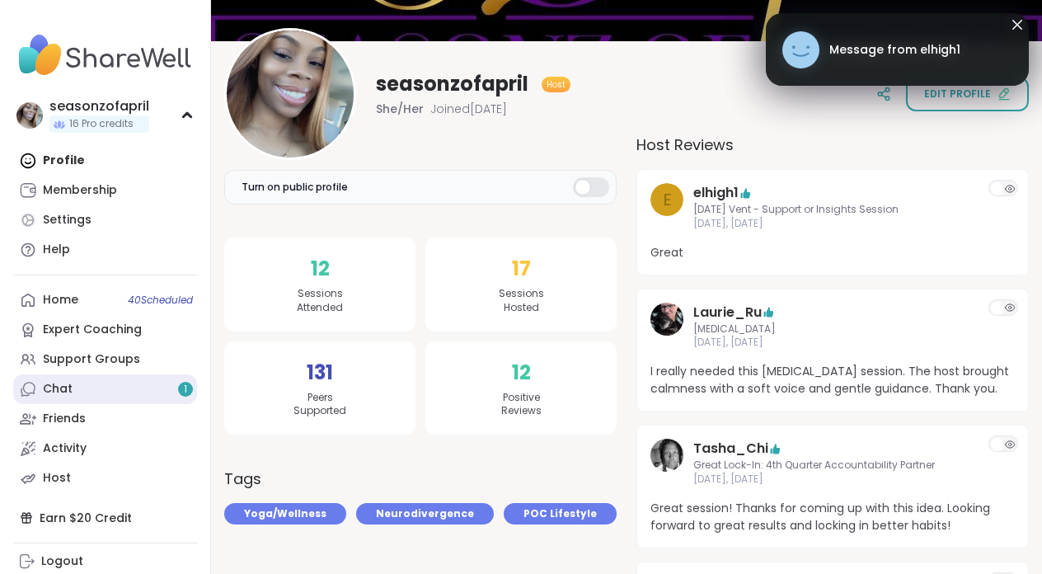
click at [131, 401] on link "Chat 1" at bounding box center [105, 389] width 184 height 30
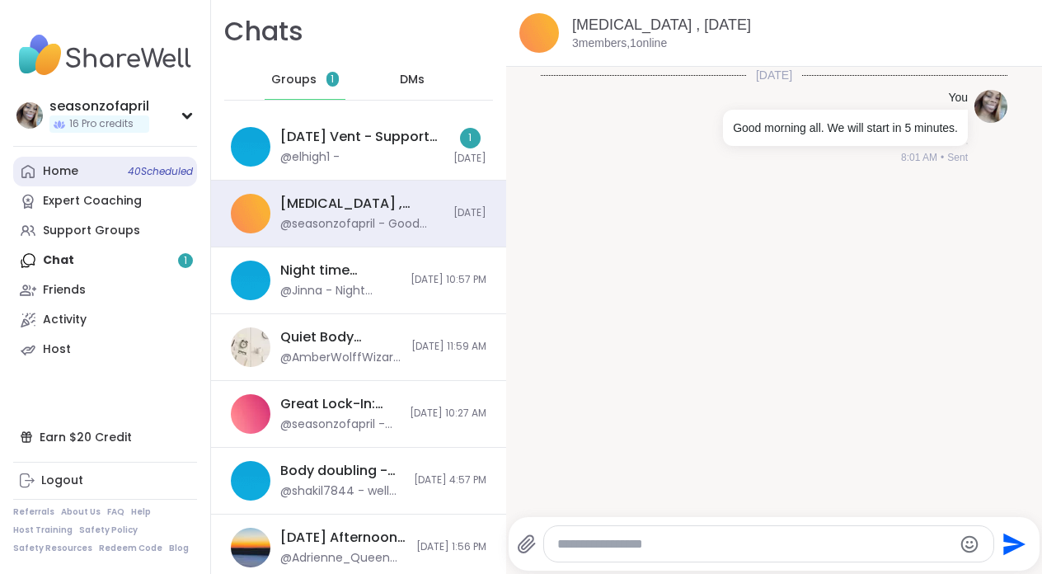
click at [63, 166] on div "Home 40 Scheduled" at bounding box center [60, 171] width 35 height 16
